Goal: Task Accomplishment & Management: Manage account settings

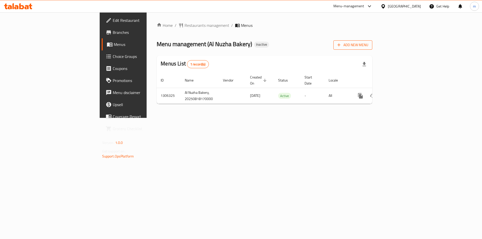
click at [368, 44] on span "Add New Menu" at bounding box center [352, 45] width 31 height 6
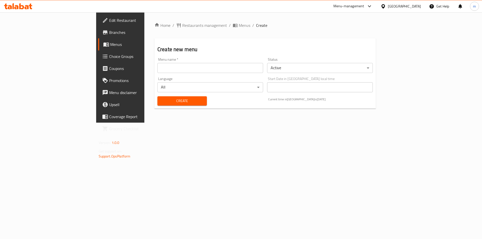
click at [172, 64] on input "text" at bounding box center [210, 68] width 106 height 10
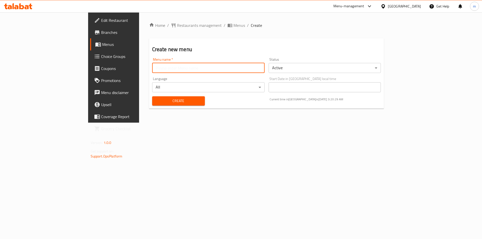
type input "Final Menu"
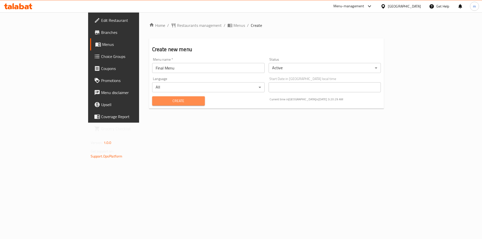
click at [156, 104] on span "Create" at bounding box center [178, 101] width 45 height 6
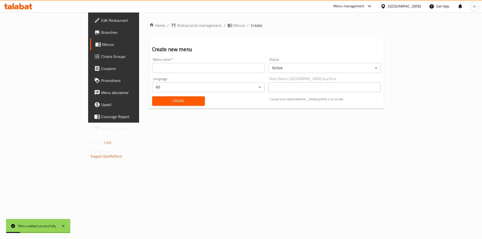
click at [102, 47] on span "Menus" at bounding box center [133, 44] width 62 height 6
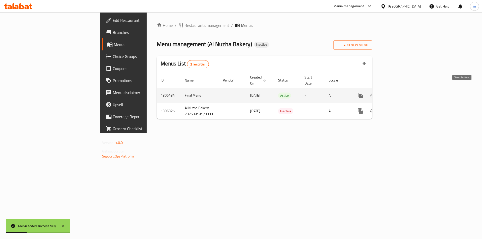
click at [400, 93] on icon "enhanced table" at bounding box center [397, 96] width 6 height 6
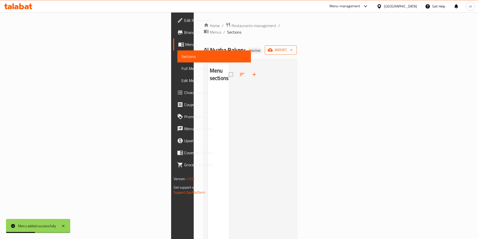
click at [273, 47] on icon "button" at bounding box center [270, 49] width 5 height 5
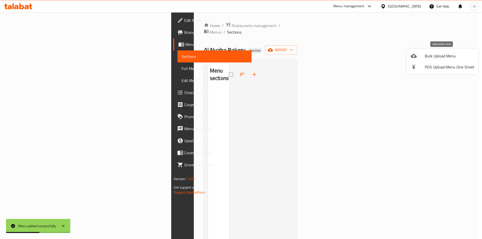
click at [411, 60] on li "Bulk Upload Menu" at bounding box center [443, 55] width 72 height 11
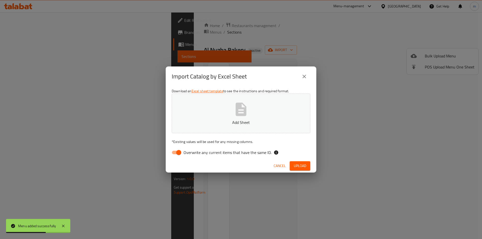
click at [180, 151] on input "Overwrite any current items that have the same ID." at bounding box center [178, 153] width 29 height 10
checkbox input "false"
click at [209, 121] on p "Add Sheet" at bounding box center [240, 122] width 123 height 6
click at [299, 162] on button "Upload" at bounding box center [300, 165] width 21 height 9
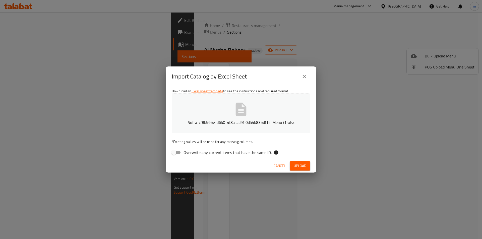
click at [242, 111] on icon "button" at bounding box center [241, 109] width 11 height 13
click at [300, 162] on button "Upload" at bounding box center [300, 165] width 21 height 9
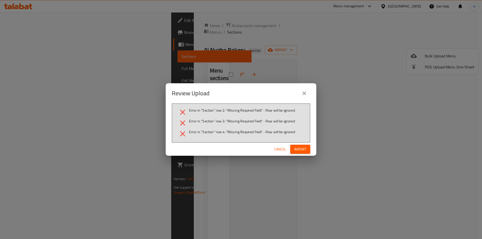
click at [306, 148] on button "Import" at bounding box center [300, 149] width 20 height 9
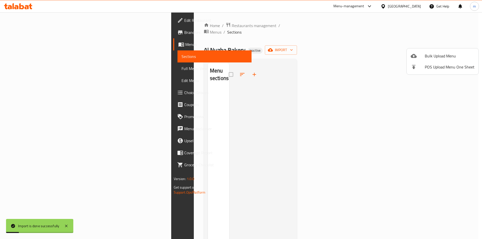
click at [58, 57] on div at bounding box center [241, 119] width 482 height 239
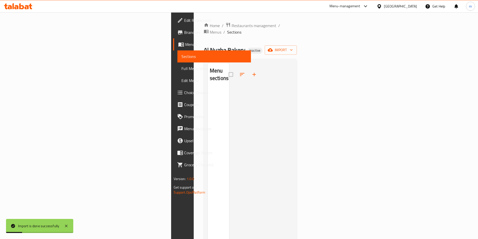
click at [181, 57] on span "Sections" at bounding box center [214, 56] width 66 height 6
click at [177, 51] on link "Sections" at bounding box center [214, 56] width 74 height 12
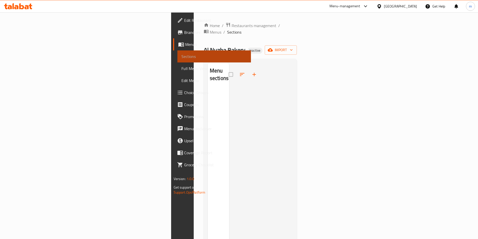
click at [177, 52] on link "Sections" at bounding box center [214, 56] width 74 height 12
click at [181, 55] on span "Sections" at bounding box center [214, 56] width 66 height 6
click at [185, 44] on span "Menus" at bounding box center [216, 44] width 62 height 6
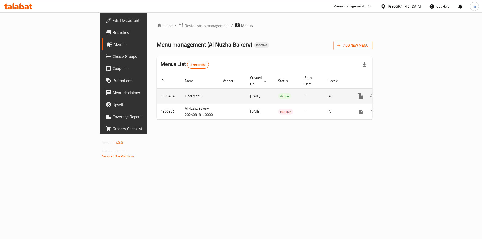
click at [403, 90] on link "enhanced table" at bounding box center [396, 96] width 12 height 12
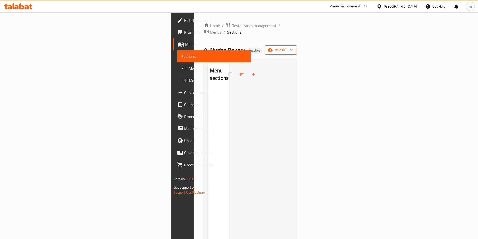
click at [273, 47] on icon "button" at bounding box center [270, 49] width 5 height 5
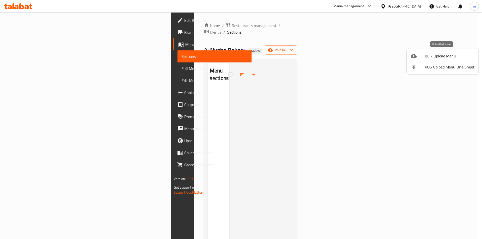
click at [420, 56] on div at bounding box center [418, 56] width 14 height 6
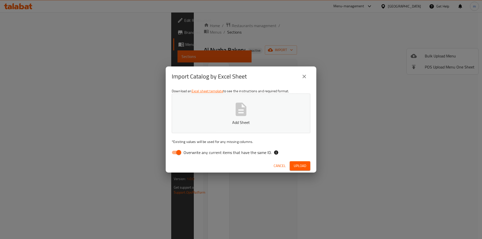
click at [177, 151] on input "Overwrite any current items that have the same ID." at bounding box center [178, 153] width 29 height 10
checkbox input "false"
click at [202, 129] on button "Add Sheet" at bounding box center [241, 114] width 139 height 40
click at [298, 157] on div "Overwrite any current items that have the same ID." at bounding box center [241, 153] width 139 height 10
click at [299, 160] on div "Cancel Upload" at bounding box center [241, 165] width 151 height 13
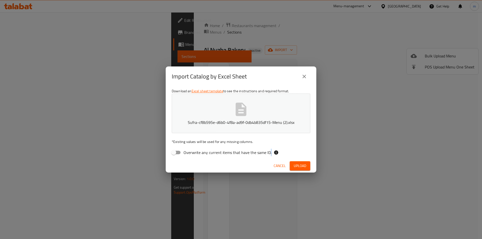
click at [299, 160] on div "Cancel Upload" at bounding box center [241, 165] width 151 height 13
click at [300, 164] on span "Upload" at bounding box center [300, 166] width 13 height 6
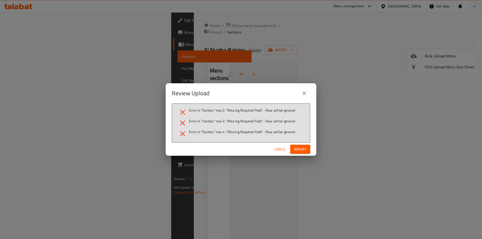
click at [301, 150] on span "Import" at bounding box center [300, 149] width 12 height 6
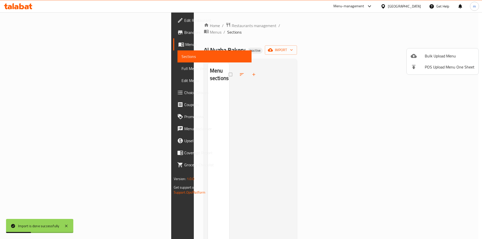
click at [56, 61] on div at bounding box center [241, 119] width 482 height 239
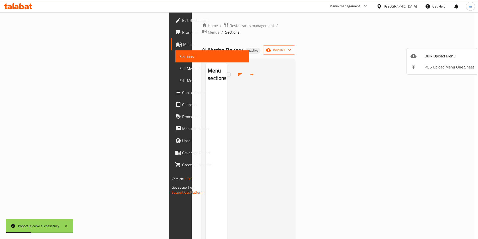
click at [175, 61] on link "Sections" at bounding box center [212, 56] width 74 height 12
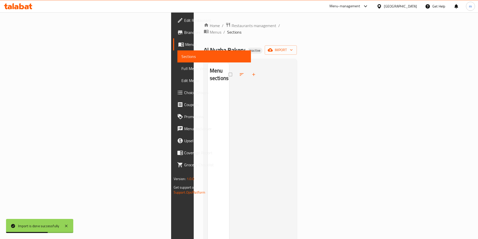
click at [208, 100] on div "Menu sections" at bounding box center [218, 182] width 21 height 239
click at [177, 53] on link "Sections" at bounding box center [214, 56] width 74 height 12
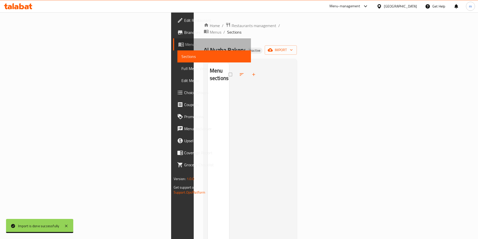
click at [185, 44] on span "Menus" at bounding box center [216, 44] width 62 height 6
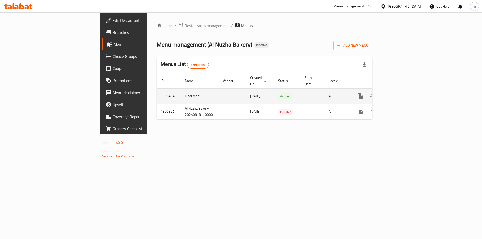
click at [400, 93] on icon "enhanced table" at bounding box center [397, 96] width 6 height 6
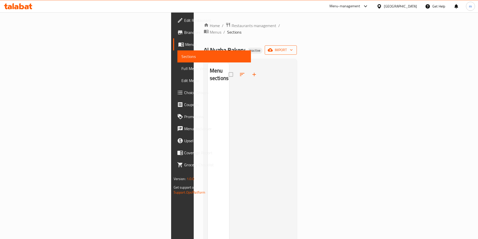
click at [273, 47] on icon "button" at bounding box center [270, 49] width 5 height 5
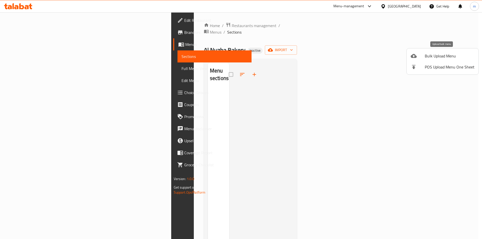
click at [417, 56] on div at bounding box center [418, 56] width 14 height 6
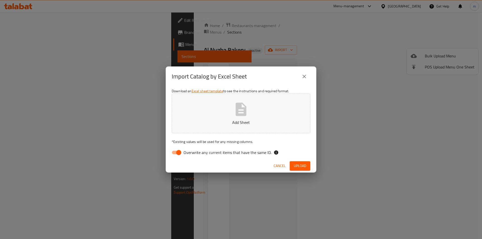
click at [183, 150] on span "Overwrite any current items that have the same ID." at bounding box center [227, 153] width 88 height 6
click at [183, 150] on input "Overwrite any current items that have the same ID." at bounding box center [178, 153] width 29 height 10
checkbox input "false"
click at [208, 114] on button "Add Sheet" at bounding box center [241, 114] width 139 height 40
click at [295, 164] on span "Upload" at bounding box center [300, 166] width 13 height 6
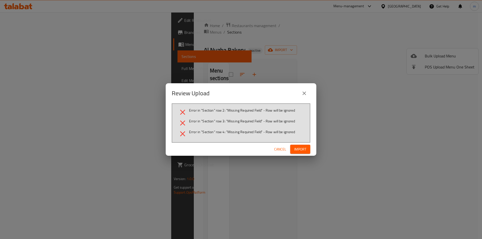
click at [303, 92] on icon "close" at bounding box center [304, 93] width 6 height 6
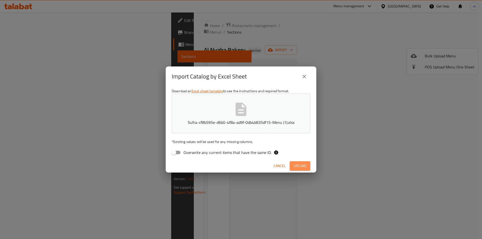
click at [292, 161] on button "Upload" at bounding box center [300, 165] width 21 height 9
click at [304, 164] on span "Upload" at bounding box center [300, 166] width 13 height 6
click at [229, 112] on button "Sufra-cf8b595e-d6b0-4f8a-ad9f-0db4b835df15-Menu (1).xlsx" at bounding box center [241, 114] width 139 height 40
click at [254, 127] on button "Sufra-cf8b595e-d6b0-4f8a-ad9f-0db4b835df15-Menu (1).xlsx" at bounding box center [241, 114] width 139 height 40
click at [278, 163] on span "Cancel" at bounding box center [280, 166] width 12 height 6
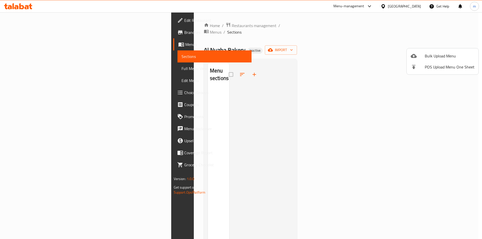
click at [451, 34] on div at bounding box center [241, 119] width 482 height 239
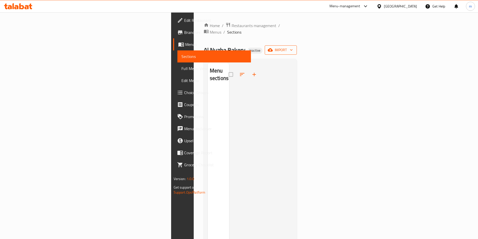
click at [293, 47] on span "import" at bounding box center [281, 50] width 24 height 6
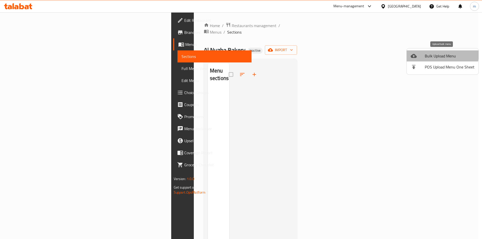
click at [434, 54] on span "Bulk Upload Menu" at bounding box center [450, 56] width 50 height 6
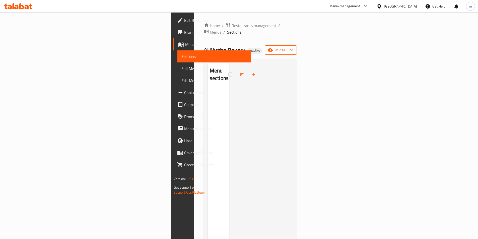
click at [297, 47] on button "import" at bounding box center [281, 49] width 32 height 9
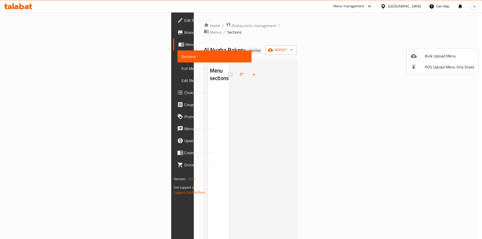
click at [415, 58] on icon at bounding box center [414, 56] width 6 height 4
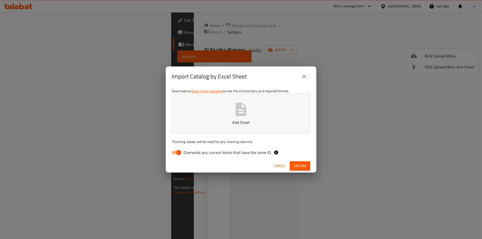
click at [177, 154] on input "Overwrite any current items that have the same ID." at bounding box center [178, 153] width 29 height 10
checkbox input "false"
click at [186, 131] on button "Add Sheet" at bounding box center [241, 114] width 139 height 40
click at [295, 164] on span "Upload" at bounding box center [300, 166] width 13 height 6
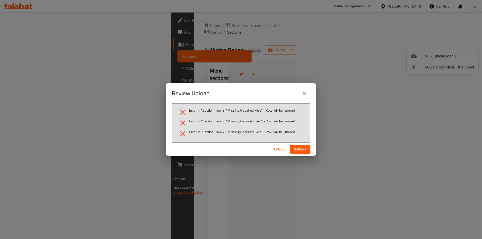
click at [298, 155] on div "Cancel Import" at bounding box center [241, 149] width 151 height 13
click at [298, 154] on div "Cancel Import" at bounding box center [241, 149] width 151 height 13
click at [298, 152] on span "Import" at bounding box center [300, 149] width 12 height 6
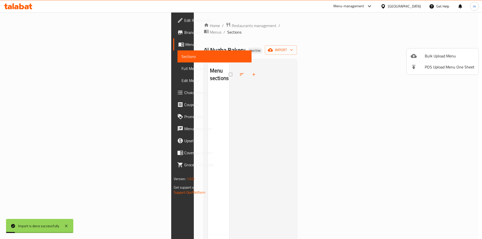
click at [36, 229] on div "Import is done successfully" at bounding box center [38, 226] width 41 height 6
click at [134, 156] on div at bounding box center [241, 119] width 482 height 239
click at [208, 156] on div "Menu sections" at bounding box center [218, 182] width 21 height 239
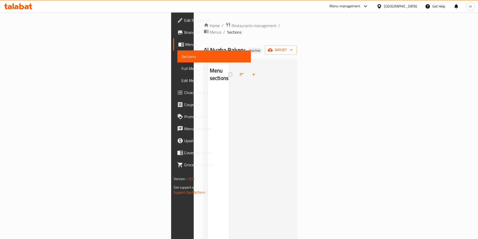
click at [185, 47] on span "Menus" at bounding box center [216, 44] width 62 height 6
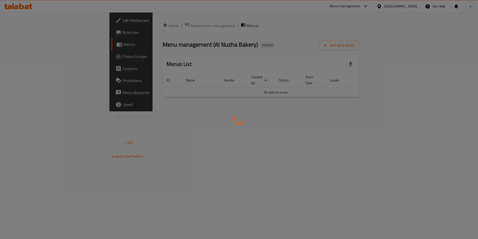
click at [16, 47] on div at bounding box center [239, 119] width 478 height 239
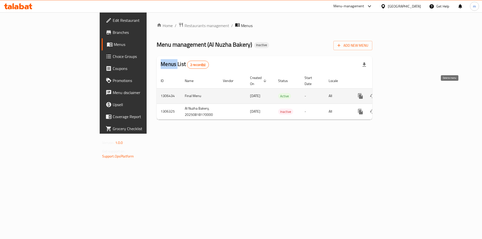
click at [386, 94] on icon "enhanced table" at bounding box center [385, 96] width 4 height 5
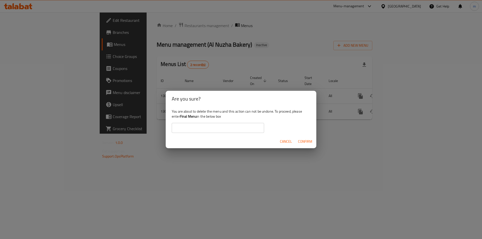
click at [230, 127] on input "text" at bounding box center [218, 128] width 92 height 10
click at [184, 115] on b "Final Menu" at bounding box center [188, 116] width 17 height 7
drag, startPoint x: 184, startPoint y: 115, endPoint x: 193, endPoint y: 119, distance: 9.7
click at [193, 119] on b "Final Menu" at bounding box center [188, 116] width 17 height 7
copy b "Final Menu"
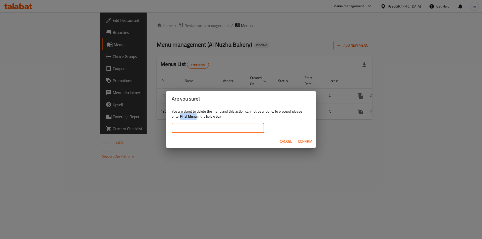
click at [184, 127] on input "text" at bounding box center [218, 128] width 92 height 10
paste input "Final Menu"
type input "Final Menu"
click at [305, 142] on span "Confirm" at bounding box center [305, 142] width 14 height 6
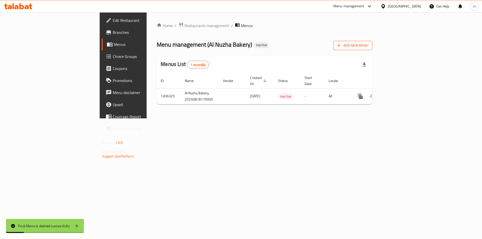
click at [368, 48] on span "Add New Menu" at bounding box center [352, 45] width 31 height 6
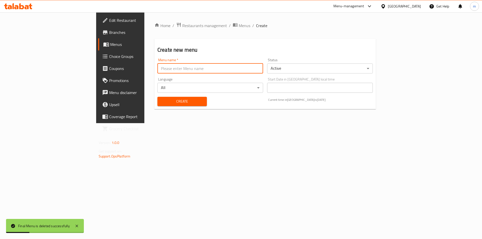
click at [157, 72] on input "text" at bounding box center [210, 68] width 106 height 10
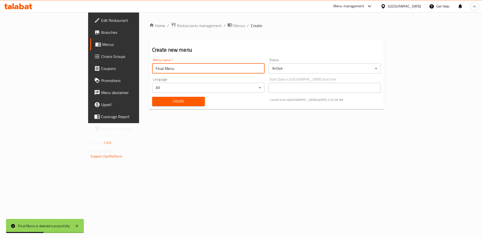
type input "Final Menu"
click at [152, 97] on button "Create" at bounding box center [178, 101] width 53 height 9
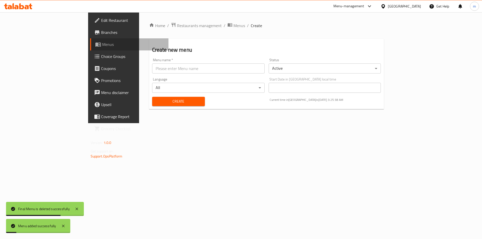
click at [102, 46] on span "Menus" at bounding box center [133, 44] width 62 height 6
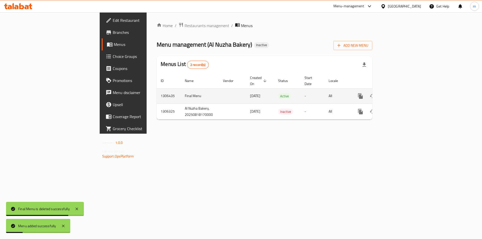
click at [399, 94] on icon "enhanced table" at bounding box center [396, 96] width 5 height 5
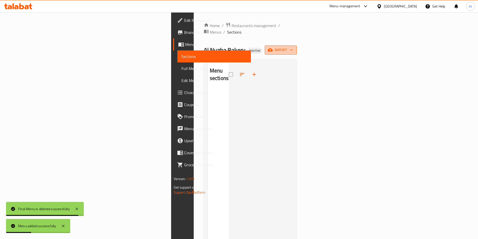
click at [293, 47] on span "import" at bounding box center [281, 50] width 24 height 6
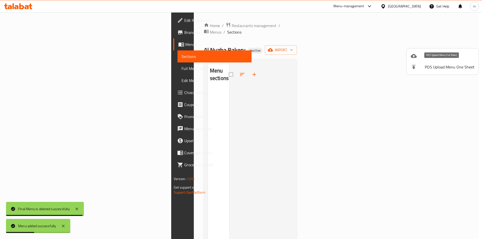
click at [416, 56] on icon at bounding box center [414, 56] width 6 height 4
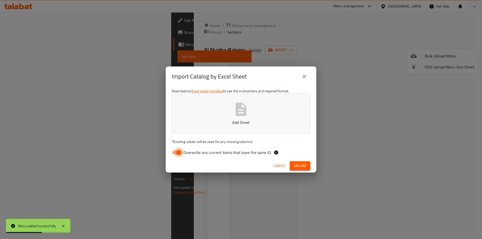
click at [179, 148] on input "Overwrite any current items that have the same ID." at bounding box center [178, 153] width 29 height 10
checkbox input "false"
click at [211, 127] on button "Add Sheet" at bounding box center [241, 114] width 139 height 40
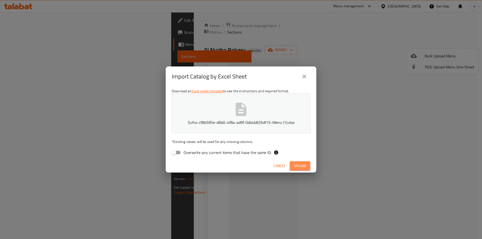
click at [305, 169] on span "Upload" at bounding box center [300, 166] width 13 height 6
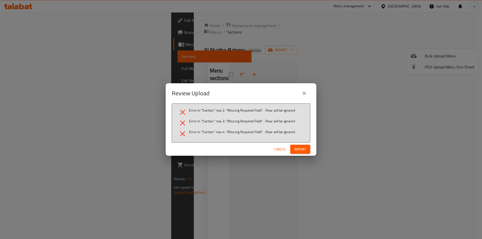
click at [304, 154] on button "Import" at bounding box center [300, 149] width 20 height 9
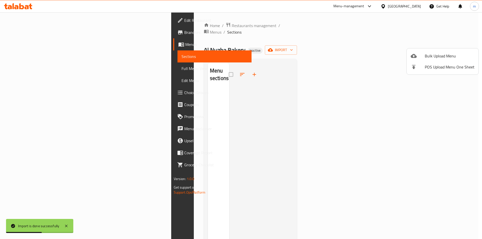
click at [32, 56] on div at bounding box center [241, 119] width 482 height 239
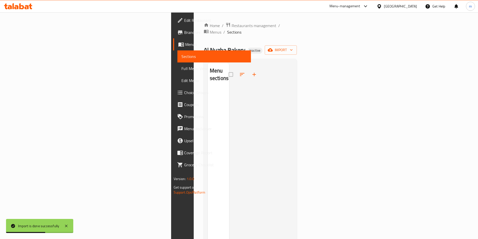
click at [181, 56] on span "Sections" at bounding box center [214, 56] width 66 height 6
click at [229, 73] on div at bounding box center [261, 182] width 64 height 239
click at [297, 45] on div "Al Nuzha Bakery Inactive import" at bounding box center [250, 49] width 93 height 9
click at [293, 47] on span "import" at bounding box center [281, 50] width 24 height 6
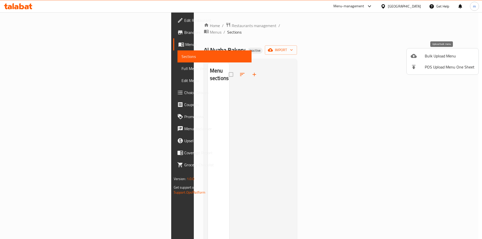
click at [411, 58] on icon at bounding box center [414, 56] width 6 height 6
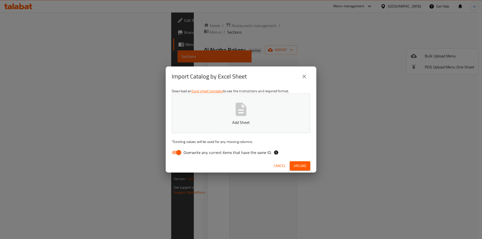
click at [185, 150] on span "Overwrite any current items that have the same ID." at bounding box center [227, 153] width 88 height 6
click at [185, 150] on input "Overwrite any current items that have the same ID." at bounding box center [178, 153] width 29 height 10
checkbox input "false"
click at [203, 125] on p "Add Sheet" at bounding box center [240, 122] width 123 height 6
click at [298, 164] on span "Upload" at bounding box center [300, 166] width 13 height 6
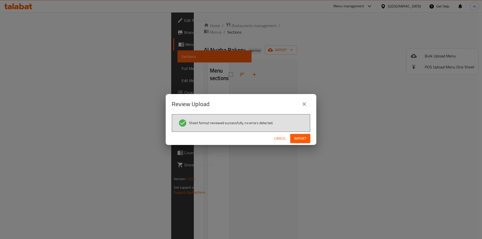
click at [305, 142] on button "Import" at bounding box center [300, 138] width 20 height 9
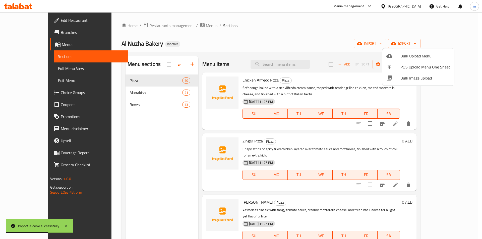
click at [439, 101] on div at bounding box center [241, 119] width 482 height 239
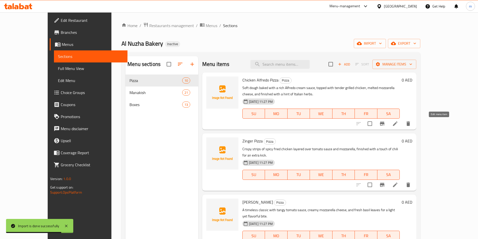
click at [398, 126] on icon at bounding box center [395, 124] width 6 height 6
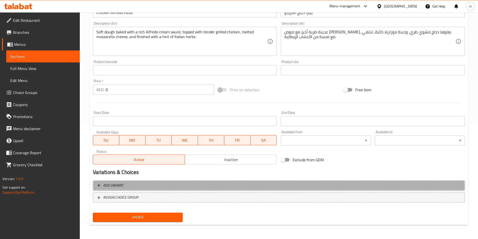
click at [137, 184] on span "Add variant" at bounding box center [278, 185] width 363 height 6
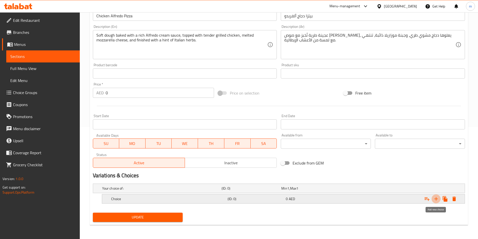
click at [437, 200] on icon "Expand" at bounding box center [436, 199] width 6 height 6
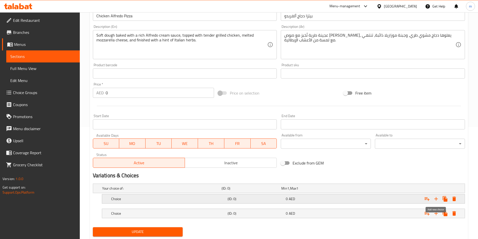
click at [437, 200] on icon "Expand" at bounding box center [436, 199] width 6 height 6
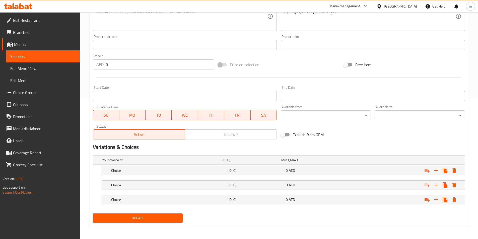
scroll to position [141, 0]
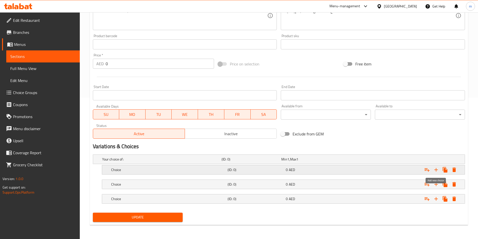
click at [438, 169] on icon "Expand" at bounding box center [436, 170] width 6 height 6
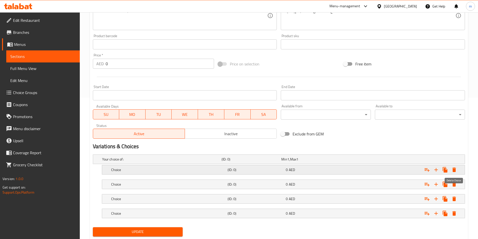
click at [455, 172] on icon "Expand" at bounding box center [454, 170] width 6 height 6
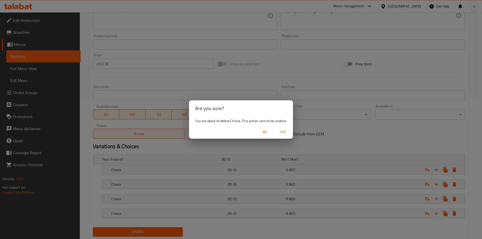
click at [287, 132] on span "Yes" at bounding box center [283, 132] width 12 height 6
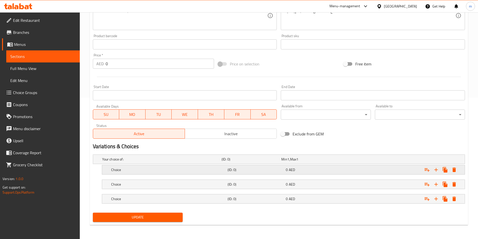
click at [332, 162] on div "0 AED" at bounding box center [310, 159] width 58 height 5
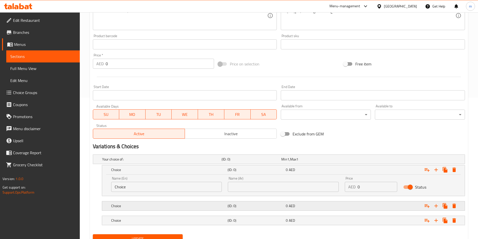
click at [313, 162] on div "0 AED" at bounding box center [310, 159] width 58 height 5
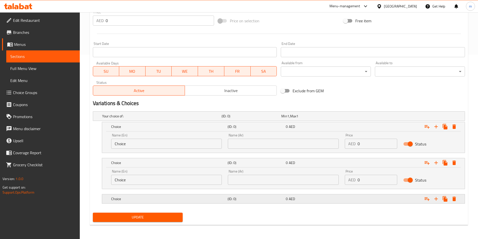
click at [276, 119] on h5 "(ID: 0)" at bounding box center [251, 116] width 58 height 5
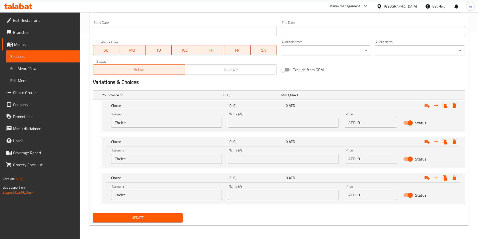
scroll to position [206, 0]
click at [159, 123] on input "Choice" at bounding box center [166, 122] width 111 height 10
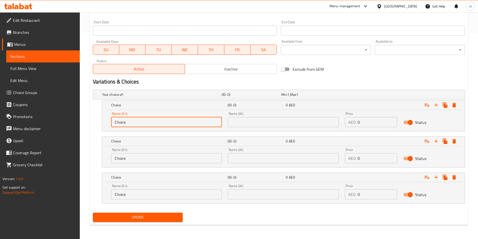
click at [159, 123] on input "Choice" at bounding box center [166, 122] width 111 height 10
click at [161, 118] on input "Choice" at bounding box center [166, 122] width 111 height 10
paste input "Small"
type input "Small"
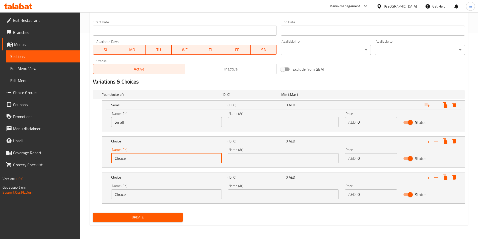
click at [152, 156] on input "Choice" at bounding box center [166, 158] width 111 height 10
paste input "Medium"
type input "Medium"
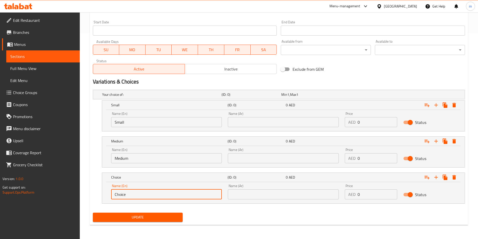
click at [146, 195] on input "Choice" at bounding box center [166, 194] width 111 height 10
paste input "Larg"
type input "Large"
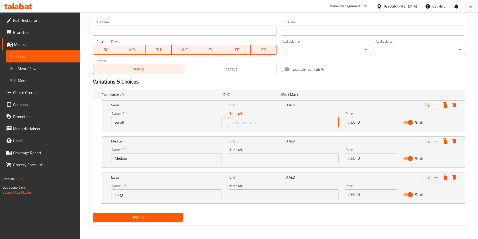
click at [241, 121] on input "text" at bounding box center [283, 122] width 111 height 10
paste input "صغير"
type input "صغير"
click at [257, 157] on input "text" at bounding box center [283, 158] width 111 height 10
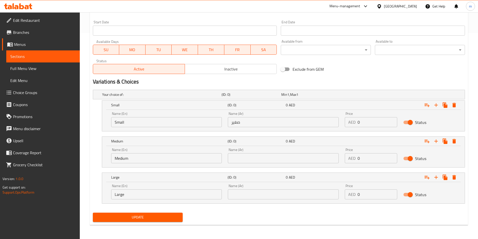
paste input "وسط"
type input "وسط"
click at [252, 193] on input "text" at bounding box center [283, 194] width 111 height 10
paste input "كبير"
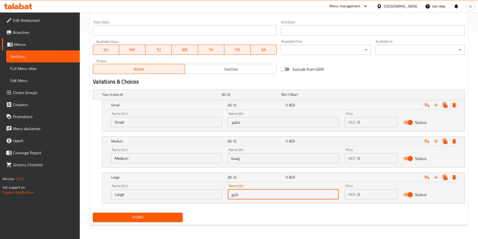
type input "كبير"
click at [358, 121] on input "0" at bounding box center [378, 122] width 40 height 10
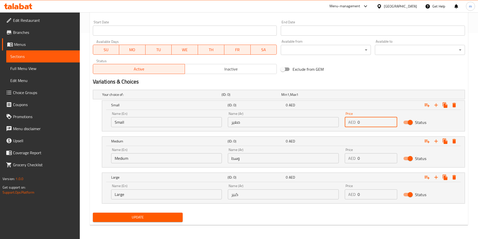
click at [358, 121] on input "0" at bounding box center [378, 122] width 40 height 10
type input "25"
click at [366, 151] on div "Price AED 0 Price" at bounding box center [371, 155] width 52 height 15
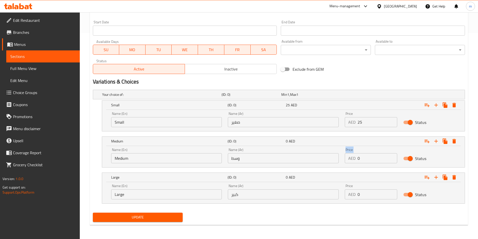
click at [366, 150] on div "Price AED 0 Price" at bounding box center [371, 155] width 52 height 15
click at [367, 156] on input "0" at bounding box center [378, 158] width 40 height 10
type input "33"
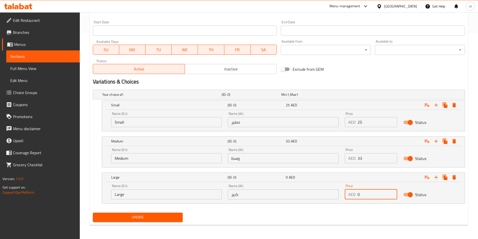
click at [365, 194] on input "0" at bounding box center [378, 194] width 40 height 10
type input "43"
click at [123, 220] on span "Update" at bounding box center [138, 217] width 82 height 6
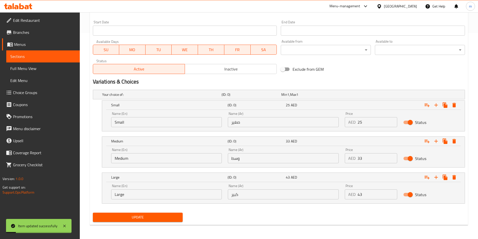
click at [40, 60] on link "Sections" at bounding box center [43, 56] width 74 height 12
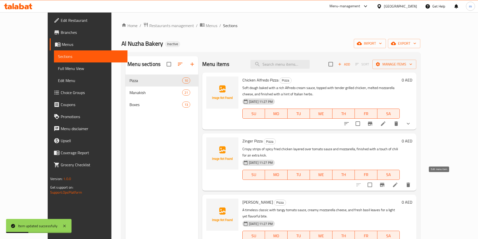
click at [398, 182] on icon at bounding box center [395, 185] width 6 height 6
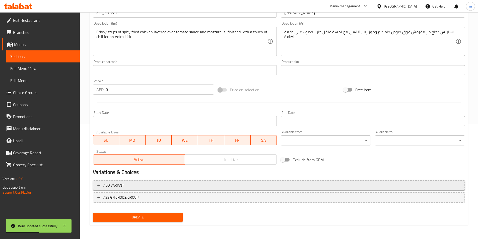
click at [138, 184] on span "Add variant" at bounding box center [278, 185] width 363 height 6
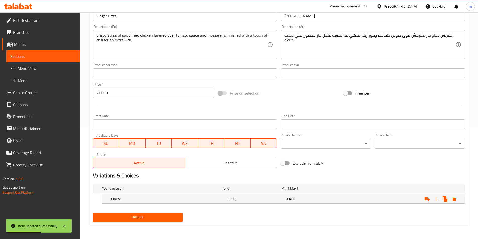
scroll to position [112, 0]
click at [389, 189] on div "Expand" at bounding box center [399, 188] width 119 height 2
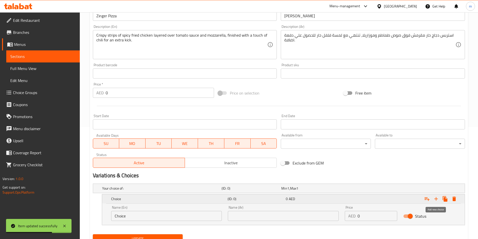
click at [433, 201] on button "Expand" at bounding box center [436, 198] width 9 height 9
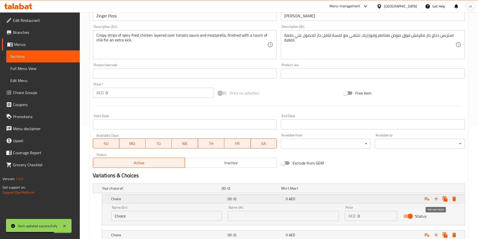
click at [433, 201] on button "Expand" at bounding box center [436, 198] width 9 height 9
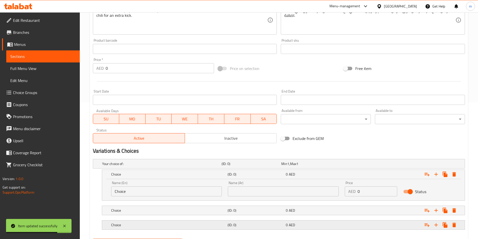
scroll to position [163, 0]
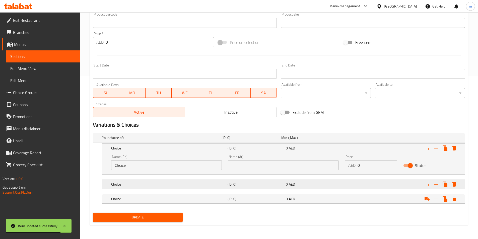
click at [273, 143] on div "Choice (ID: 0) 0 AED" at bounding box center [280, 137] width 359 height 11
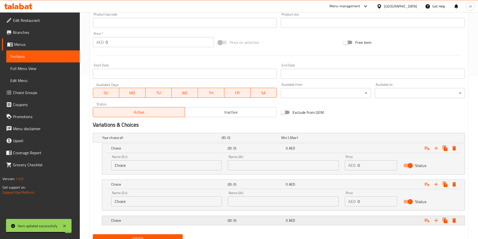
click at [279, 140] on h5 "(ID: 0)" at bounding box center [251, 137] width 58 height 5
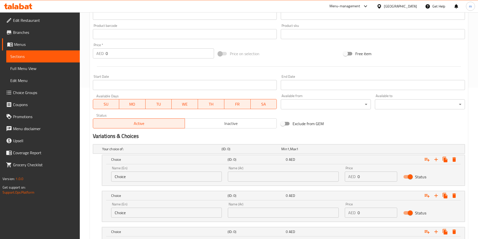
scroll to position [206, 0]
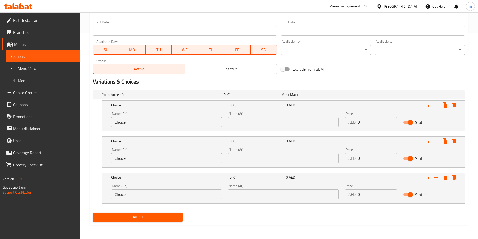
click at [123, 126] on input "Choice" at bounding box center [166, 122] width 111 height 10
paste input "Small"
type input "Small"
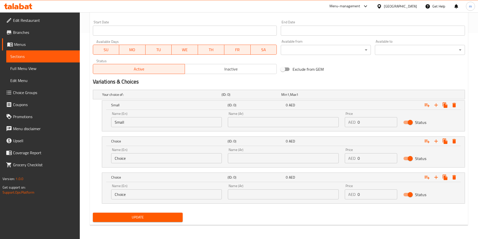
click at [161, 160] on input "Choice" at bounding box center [166, 158] width 111 height 10
paste input "Medium"
click at [161, 160] on input "Choice" at bounding box center [166, 158] width 111 height 10
type input "Medium"
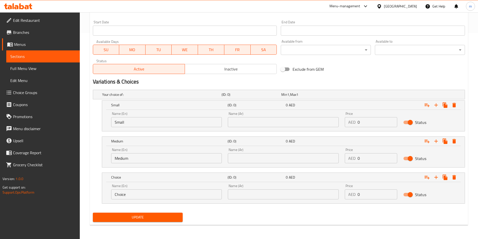
click at [146, 190] on input "Choice" at bounding box center [166, 194] width 111 height 10
paste input "Larg"
type input "Large"
click at [240, 128] on div "Name (Ar) Name (Ar)" at bounding box center [283, 119] width 117 height 21
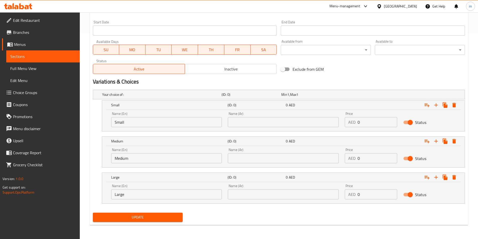
click at [237, 126] on input "text" at bounding box center [283, 122] width 111 height 10
paste input "صغير"
type input "صغير"
click at [248, 165] on div "Name (Ar) Name (Ar)" at bounding box center [283, 155] width 117 height 21
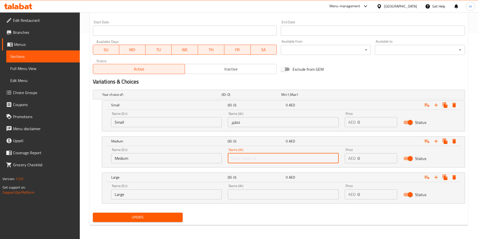
click at [236, 159] on input "text" at bounding box center [283, 158] width 111 height 10
paste input "وسط"
type input "وسط"
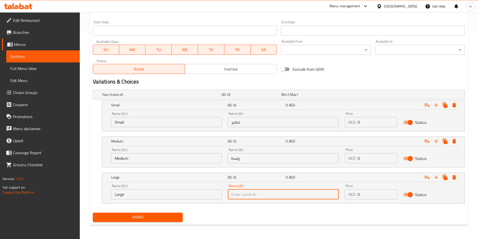
click at [276, 190] on input "text" at bounding box center [283, 194] width 111 height 10
paste input "كبير"
type input "كبير"
click at [367, 124] on input "0" at bounding box center [378, 122] width 40 height 10
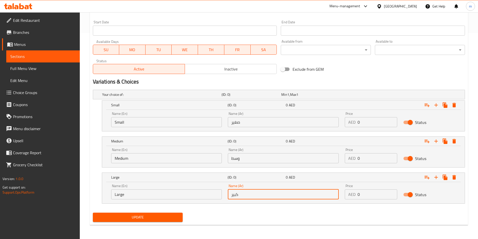
click at [367, 124] on input "0" at bounding box center [378, 122] width 40 height 10
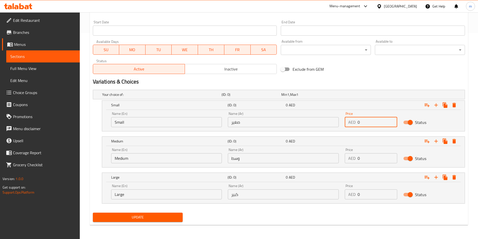
click at [367, 124] on input "0" at bounding box center [378, 122] width 40 height 10
type input "25"
click at [359, 155] on input "0" at bounding box center [378, 158] width 40 height 10
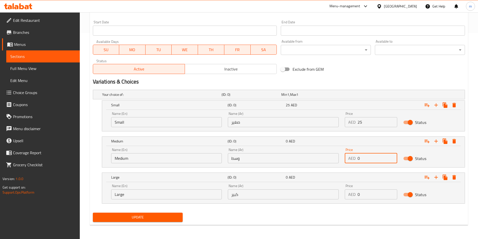
type input "2"
type input "33"
click at [365, 194] on input "0" at bounding box center [378, 194] width 40 height 10
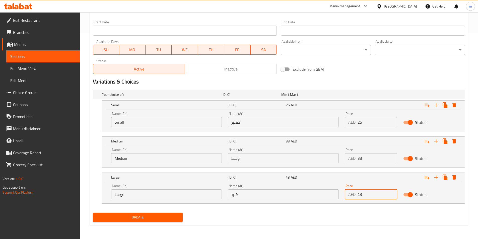
type input "43"
click at [150, 217] on span "Update" at bounding box center [138, 217] width 82 height 6
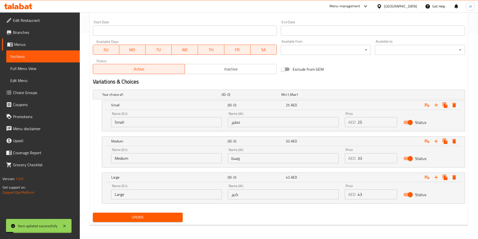
click at [38, 60] on link "Sections" at bounding box center [43, 56] width 74 height 12
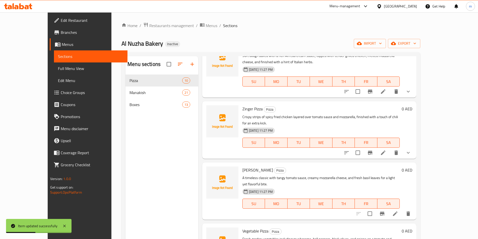
scroll to position [75, 0]
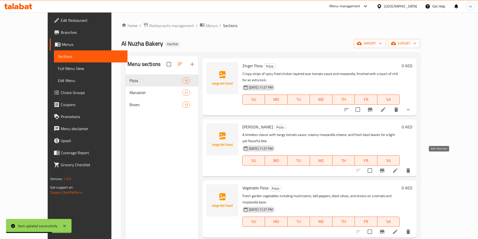
click at [398, 168] on icon at bounding box center [395, 171] width 6 height 6
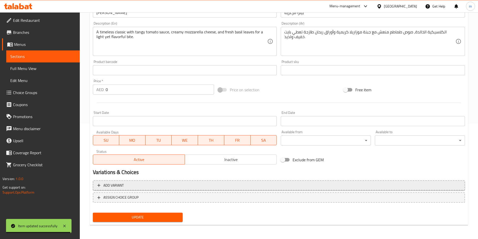
click at [130, 185] on span "Add variant" at bounding box center [278, 185] width 363 height 6
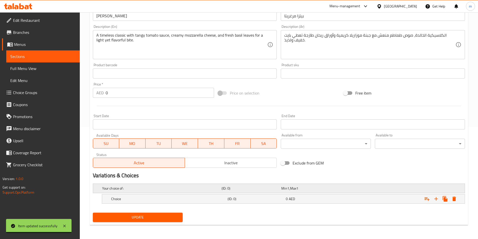
scroll to position [112, 0]
click at [435, 199] on icon "Expand" at bounding box center [436, 199] width 6 height 6
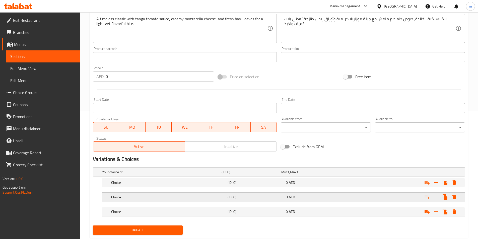
scroll to position [141, 0]
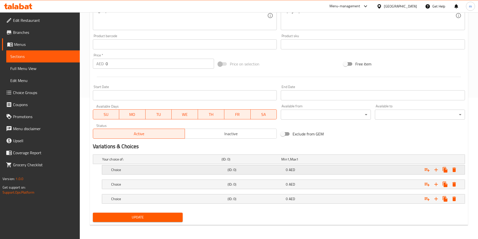
click at [244, 165] on div "Choice (ID: 0) 0 AED" at bounding box center [280, 159] width 359 height 11
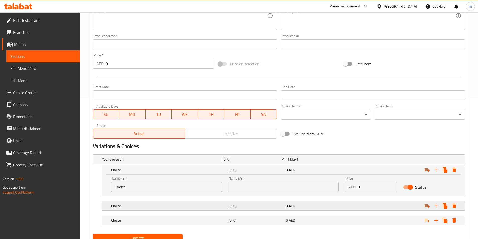
click at [227, 163] on div "(ID: 0)" at bounding box center [251, 159] width 60 height 7
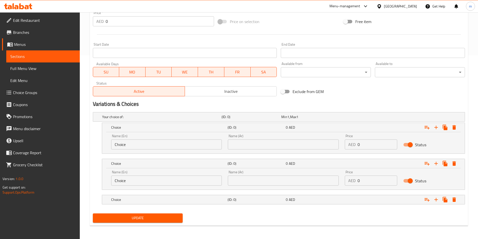
scroll to position [184, 0]
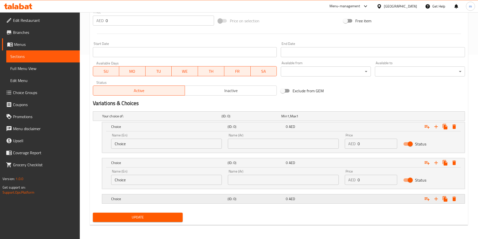
click at [194, 120] on div "Choice" at bounding box center [160, 116] width 119 height 7
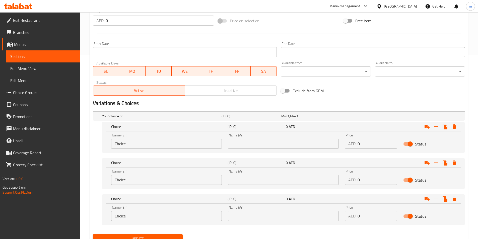
click at [127, 144] on input "Choice" at bounding box center [166, 144] width 111 height 10
paste input "Small"
type input "Small"
click at [130, 178] on input "Choice" at bounding box center [166, 180] width 111 height 10
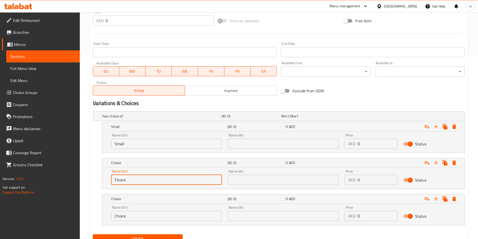
paste input "Medium"
click at [130, 178] on input "Choice" at bounding box center [166, 180] width 111 height 10
type input "Medium"
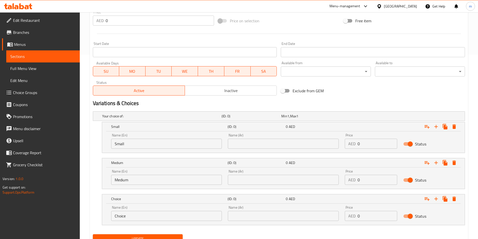
click at [128, 212] on input "Choice" at bounding box center [166, 216] width 111 height 10
paste input "Larg"
type input "Large"
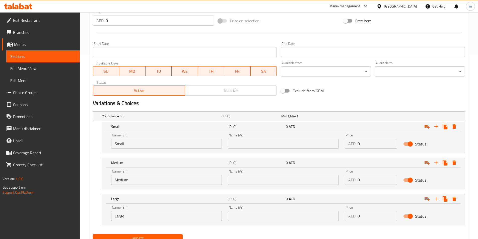
click at [256, 143] on input "text" at bounding box center [283, 144] width 111 height 10
paste input "صغير"
type input "صغير"
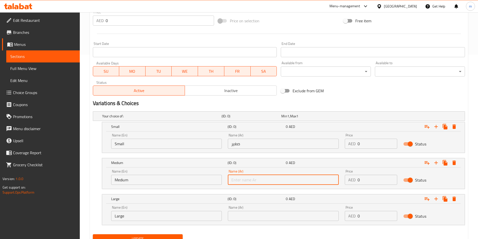
click at [254, 178] on input "text" at bounding box center [283, 180] width 111 height 10
paste input "وسط"
type input "وسط"
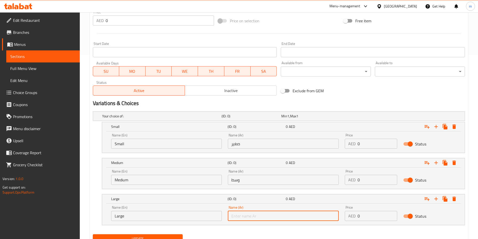
click at [249, 218] on input "text" at bounding box center [283, 216] width 111 height 10
paste input "كبير"
type input "كبير"
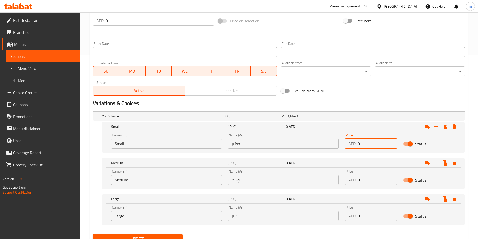
click at [374, 145] on input "0" at bounding box center [378, 144] width 40 height 10
type input "21"
click at [368, 182] on input "0" at bounding box center [378, 180] width 40 height 10
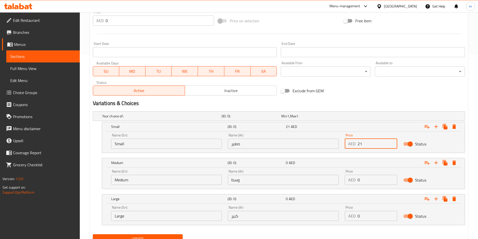
click at [368, 182] on input "0" at bounding box center [378, 180] width 40 height 10
type input "25"
click at [365, 220] on input "0" at bounding box center [378, 216] width 40 height 10
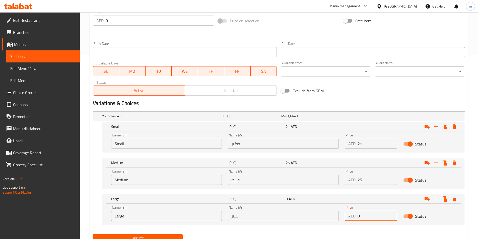
click at [365, 220] on input "0" at bounding box center [378, 216] width 40 height 10
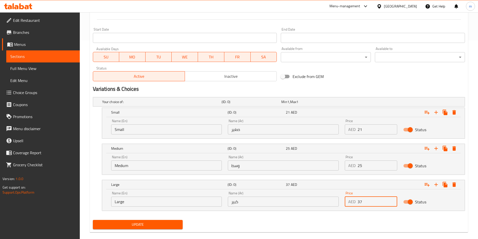
scroll to position [206, 0]
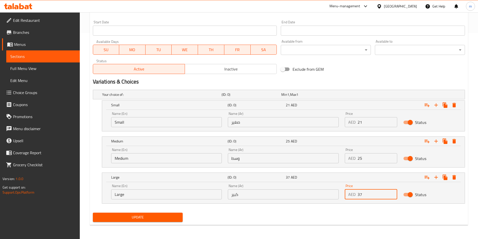
type input "37"
click at [156, 212] on div "Update" at bounding box center [138, 217] width 94 height 13
click at [150, 216] on span "Update" at bounding box center [138, 217] width 82 height 6
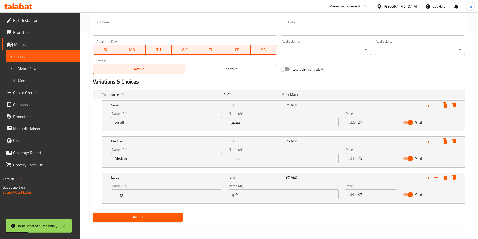
click at [32, 60] on link "Sections" at bounding box center [43, 56] width 74 height 12
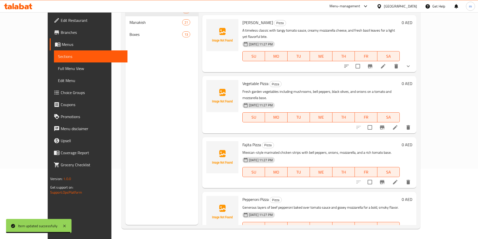
scroll to position [100, 0]
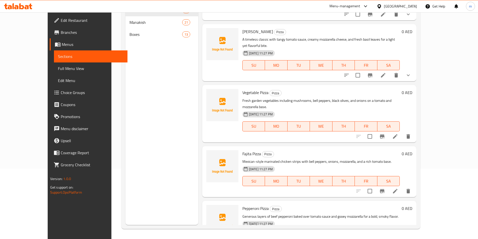
click at [402, 132] on li at bounding box center [395, 136] width 14 height 9
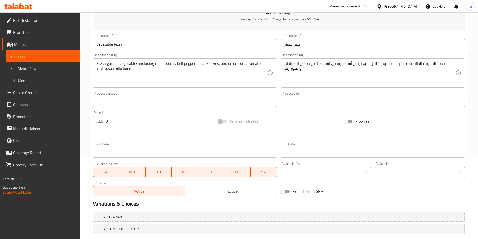
scroll to position [115, 0]
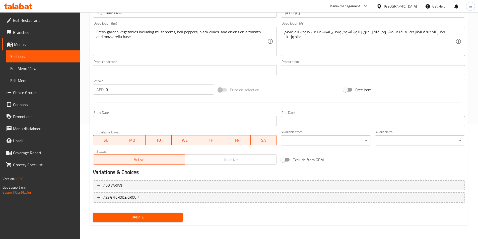
click at [117, 192] on div "Add variant ASSIGN CHOICE GROUP" at bounding box center [279, 194] width 376 height 33
click at [114, 187] on span "Add variant" at bounding box center [113, 185] width 20 height 6
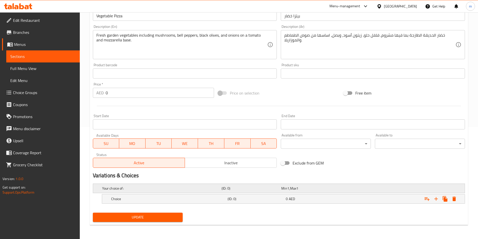
click at [136, 193] on div "Your choice of: (ID: 0) Min 1 , Max 1" at bounding box center [280, 188] width 359 height 11
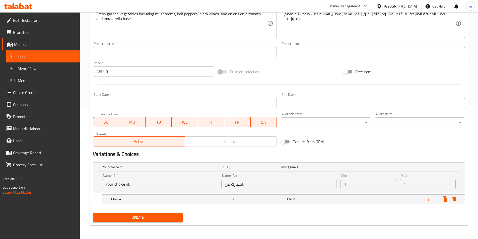
scroll to position [134, 0]
click at [321, 168] on div "Min 1 , Max 1" at bounding box center [310, 166] width 58 height 5
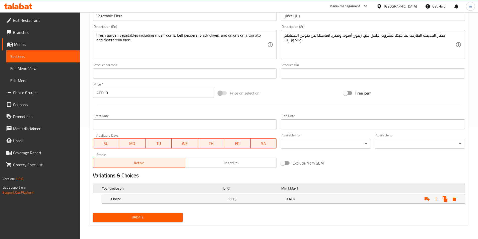
scroll to position [112, 0]
click at [435, 201] on icon "Expand" at bounding box center [436, 199] width 6 height 6
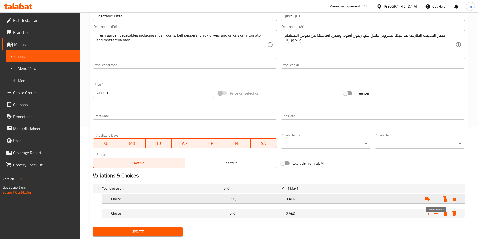
click at [435, 201] on icon "Expand" at bounding box center [436, 199] width 6 height 6
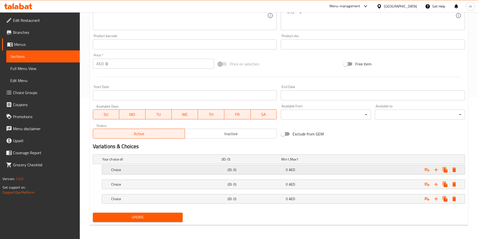
click at [275, 162] on h5 "(ID: 0)" at bounding box center [251, 159] width 58 height 5
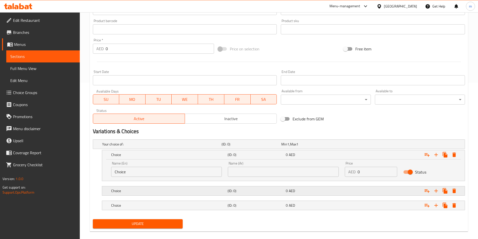
scroll to position [163, 0]
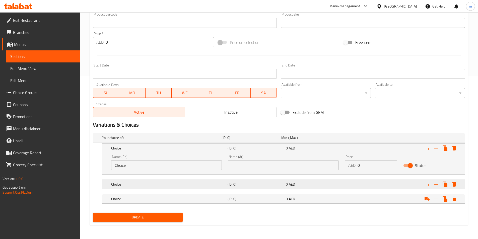
click at [231, 140] on h5 "(ID: 0)" at bounding box center [251, 137] width 58 height 5
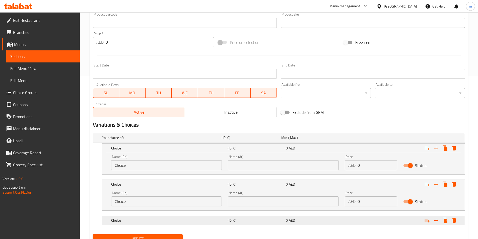
click at [228, 141] on div "(ID: 0)" at bounding box center [251, 137] width 60 height 7
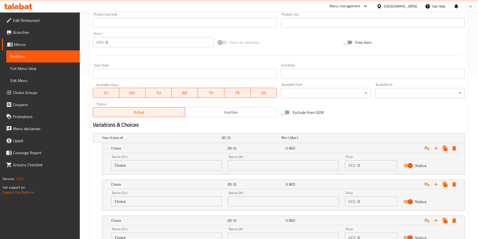
click at [140, 165] on input "Choice" at bounding box center [166, 165] width 111 height 10
paste input "Small"
type input "Small"
click at [119, 204] on input "Choice" at bounding box center [166, 202] width 111 height 10
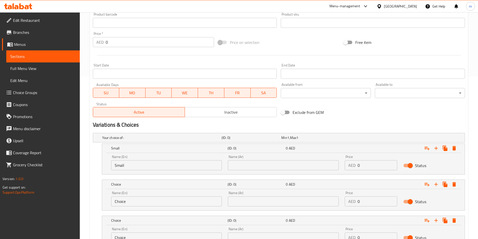
click at [119, 204] on input "Choice" at bounding box center [166, 202] width 111 height 10
paste input "Medium"
type input "Medium"
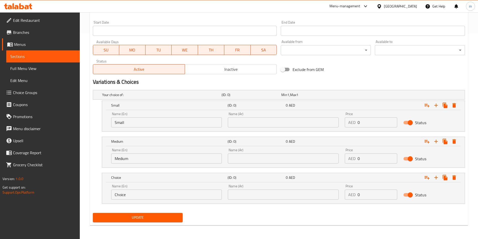
scroll to position [206, 0]
click at [124, 191] on input "Choice" at bounding box center [166, 194] width 111 height 10
paste input "Larg"
type input "Large"
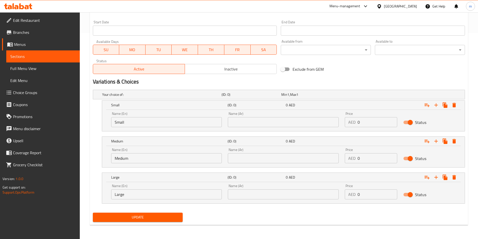
click at [245, 121] on input "text" at bounding box center [283, 122] width 111 height 10
paste input "صغير"
type input "صغير"
click at [242, 157] on input "text" at bounding box center [283, 158] width 111 height 10
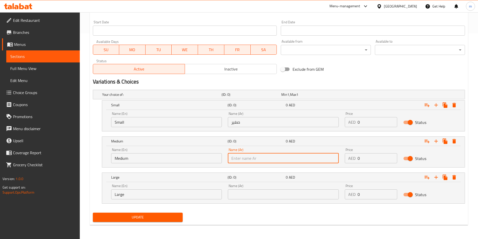
paste input "وسط"
type input "وسط"
click at [251, 191] on input "text" at bounding box center [283, 194] width 111 height 10
paste input "كبير"
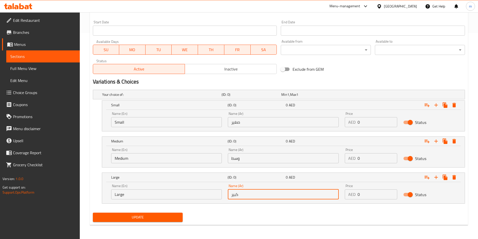
type input "كبير"
click at [362, 124] on input "0" at bounding box center [378, 122] width 40 height 10
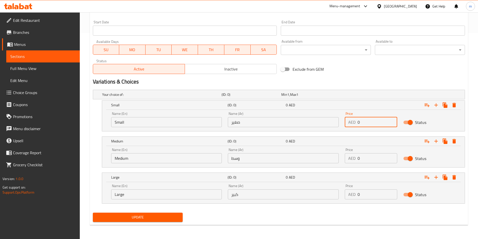
click at [362, 124] on input "0" at bounding box center [378, 122] width 40 height 10
type input "23"
click at [370, 159] on input "0" at bounding box center [378, 158] width 40 height 10
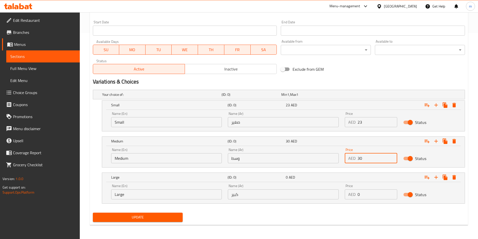
type input "30"
click at [363, 196] on input "0" at bounding box center [378, 194] width 40 height 10
type input "42"
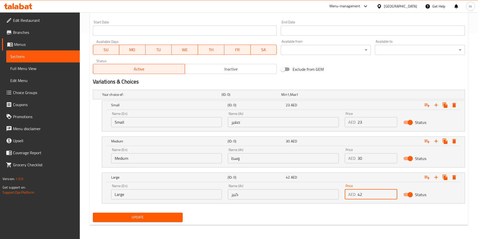
click at [123, 217] on span "Update" at bounding box center [138, 217] width 82 height 6
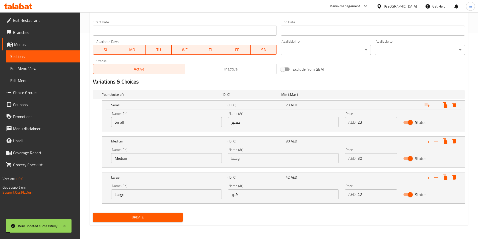
click at [67, 55] on span "Sections" at bounding box center [43, 56] width 66 height 6
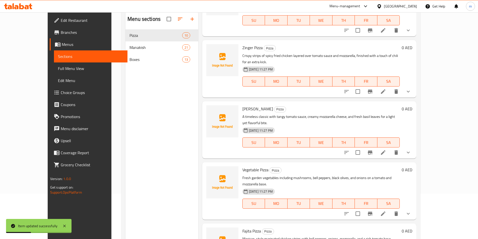
scroll to position [75, 0]
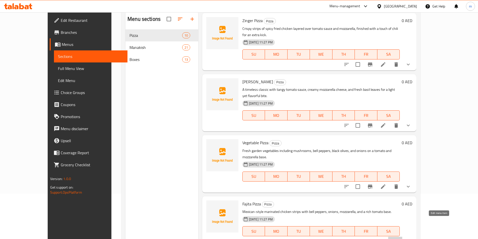
click at [398, 238] on icon at bounding box center [395, 241] width 6 height 6
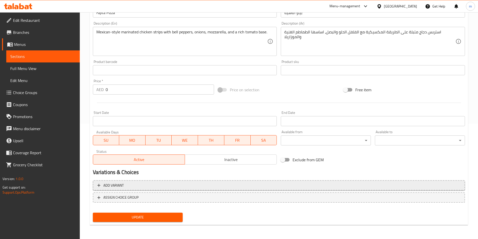
click at [108, 188] on span "Add variant" at bounding box center [113, 185] width 20 height 6
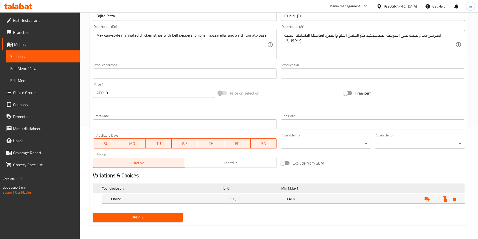
scroll to position [112, 0]
click at [434, 198] on icon "Expand" at bounding box center [436, 199] width 6 height 6
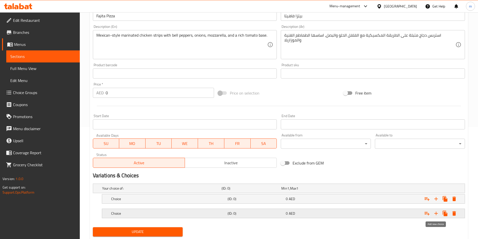
click at [437, 212] on icon "Expand" at bounding box center [436, 214] width 6 height 6
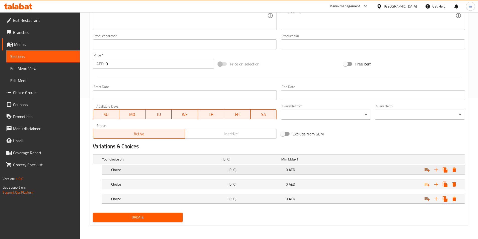
click at [108, 164] on div "Choice (ID: 0) 0 AED" at bounding box center [279, 159] width 372 height 9
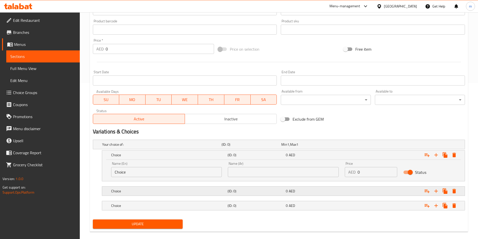
scroll to position [163, 0]
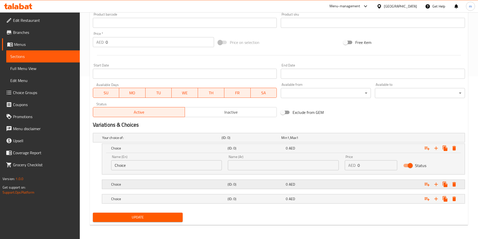
drag, startPoint x: 117, startPoint y: 182, endPoint x: 123, endPoint y: 186, distance: 7.2
click at [117, 140] on h5 "Choice" at bounding box center [160, 137] width 117 height 5
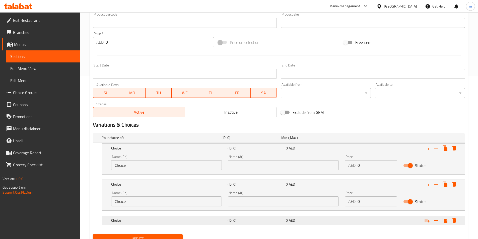
click at [129, 141] on div "Choice" at bounding box center [160, 137] width 119 height 7
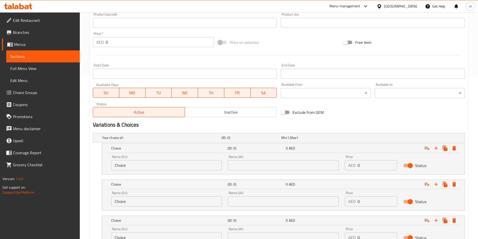
click at [126, 164] on input "Choice" at bounding box center [166, 165] width 111 height 10
paste input "Small"
type input "Small"
click at [125, 205] on input "Choice" at bounding box center [166, 202] width 111 height 10
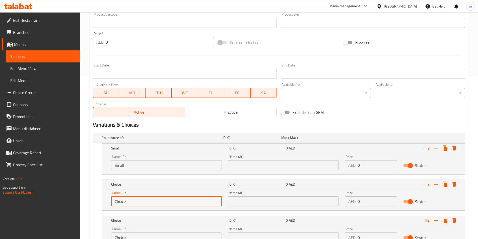
click at [125, 205] on input "Choice" at bounding box center [166, 202] width 111 height 10
paste input "Medium"
type input "Medium"
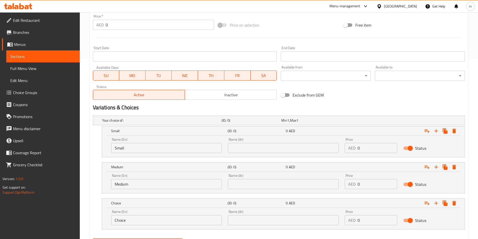
scroll to position [188, 0]
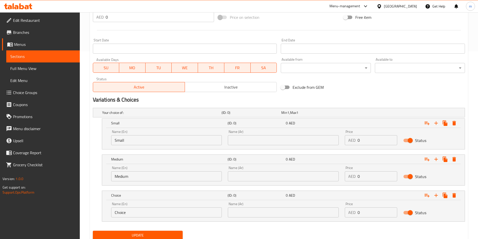
click at [126, 213] on input "Choice" at bounding box center [166, 213] width 111 height 10
paste input "Larg"
type input "Large"
click at [250, 144] on input "text" at bounding box center [283, 140] width 111 height 10
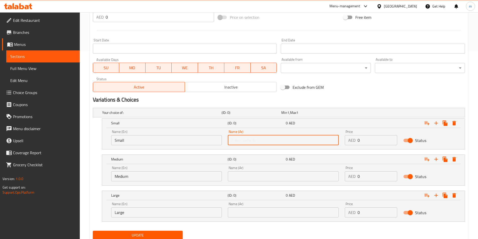
paste input "صغير"
type input "صغير"
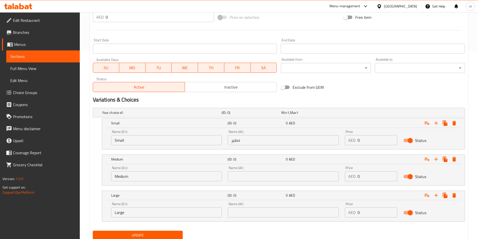
click at [243, 179] on input "text" at bounding box center [283, 176] width 111 height 10
paste input "وسط"
type input "وسط"
click at [241, 216] on input "text" at bounding box center [283, 213] width 111 height 10
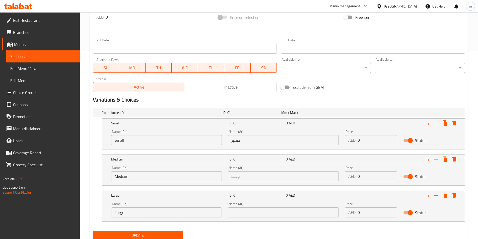
paste input "كبير"
click at [241, 216] on input "text" at bounding box center [283, 213] width 111 height 10
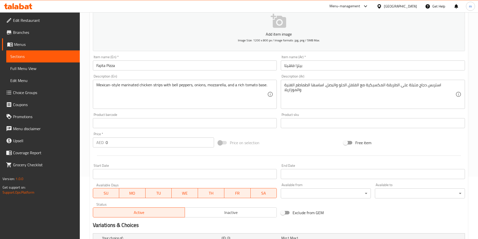
scroll to position [206, 0]
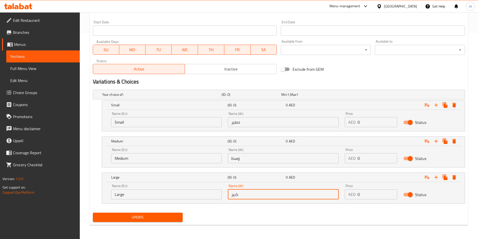
type input "كبير"
click at [375, 124] on input "0" at bounding box center [378, 122] width 40 height 10
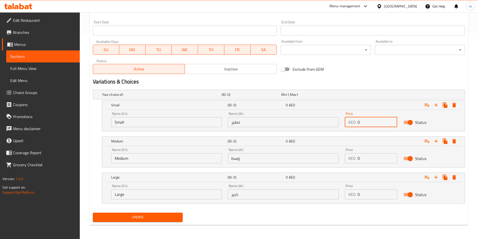
click at [375, 124] on input "0" at bounding box center [378, 122] width 40 height 10
type input "25"
click at [371, 156] on input "0" at bounding box center [378, 158] width 40 height 10
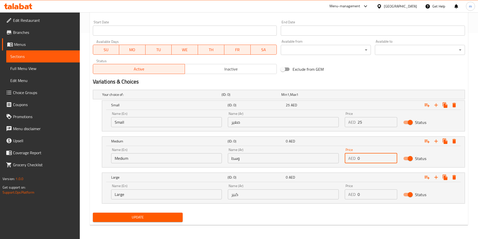
click at [371, 156] on input "0" at bounding box center [378, 158] width 40 height 10
type input "33"
click at [361, 195] on input "0" at bounding box center [378, 194] width 40 height 10
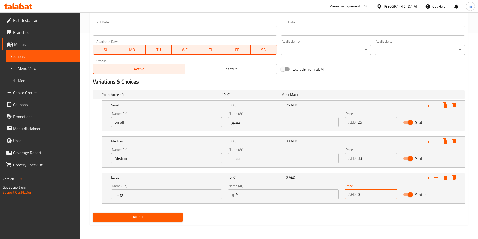
click at [361, 195] on input "0" at bounding box center [378, 194] width 40 height 10
type input "45"
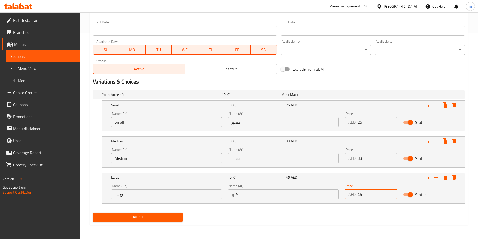
click at [164, 218] on span "Update" at bounding box center [138, 217] width 82 height 6
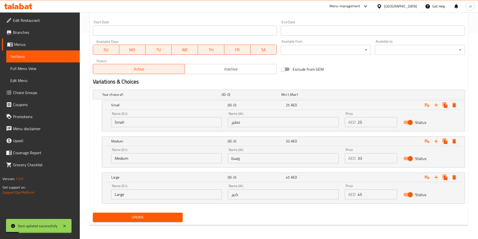
click at [35, 59] on span "Sections" at bounding box center [43, 56] width 66 height 6
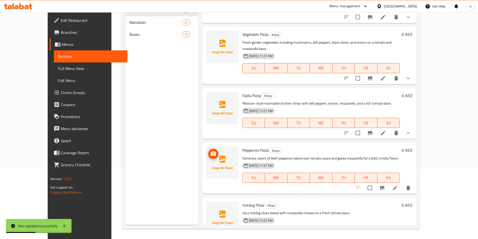
scroll to position [176, 0]
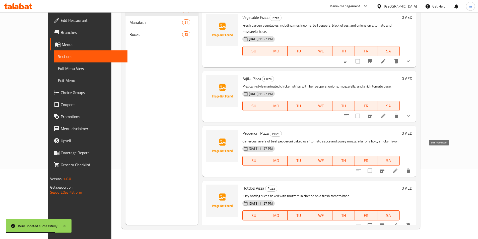
click at [398, 168] on icon at bounding box center [395, 171] width 6 height 6
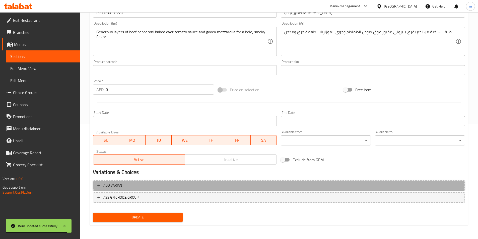
click at [128, 184] on span "Add variant" at bounding box center [278, 185] width 363 height 6
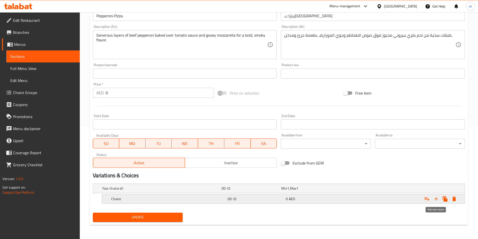
click at [436, 196] on icon "Expand" at bounding box center [436, 199] width 6 height 6
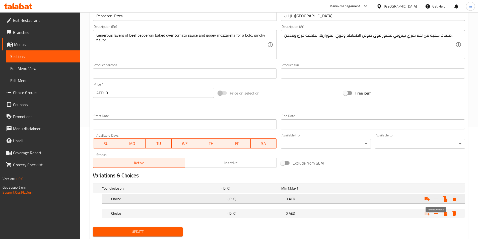
click at [435, 197] on icon "Expand" at bounding box center [436, 199] width 6 height 6
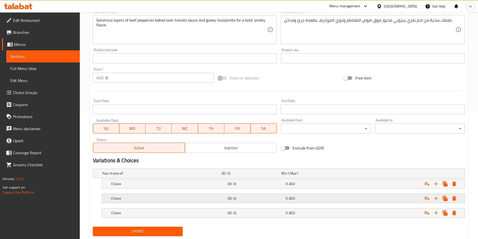
scroll to position [141, 0]
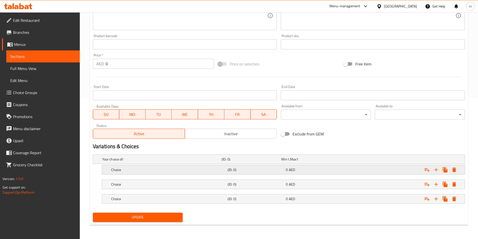
click at [230, 162] on h5 "(ID: 0)" at bounding box center [251, 159] width 58 height 5
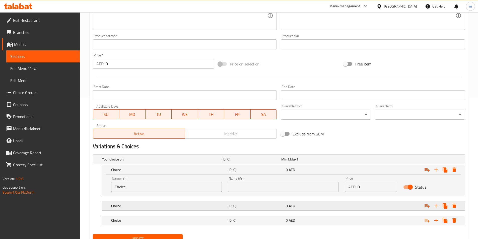
click at [201, 163] on div "Choice" at bounding box center [160, 159] width 119 height 7
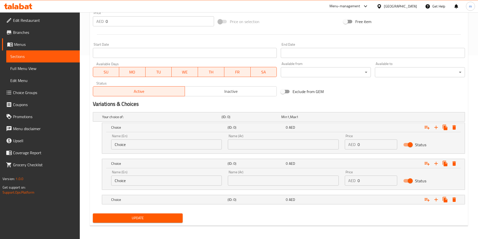
scroll to position [184, 0]
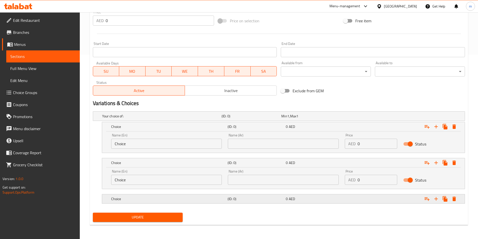
click at [163, 122] on div "Choice (ID: 0) 0 AED" at bounding box center [280, 116] width 359 height 11
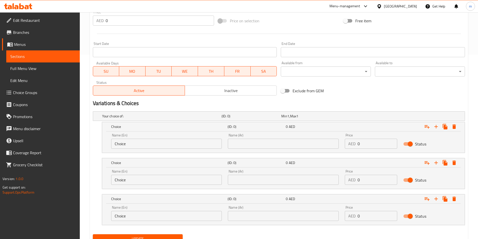
click at [125, 141] on input "Choice" at bounding box center [166, 144] width 111 height 10
paste input "Small"
type input "Small"
click at [153, 177] on input "Choice" at bounding box center [166, 180] width 111 height 10
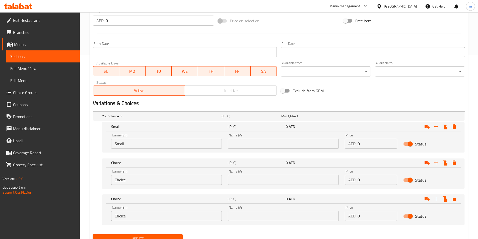
click at [153, 177] on input "Choice" at bounding box center [166, 180] width 111 height 10
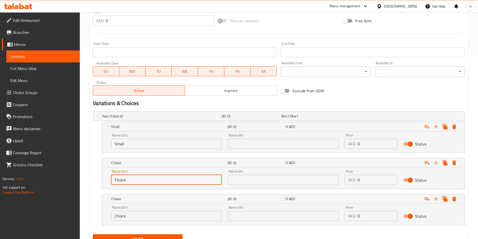
click at [153, 177] on input "Choice" at bounding box center [166, 180] width 111 height 10
paste input "Medium"
drag, startPoint x: 153, startPoint y: 177, endPoint x: 125, endPoint y: 180, distance: 27.7
click at [125, 180] on input "ChoiceMedium" at bounding box center [166, 180] width 111 height 10
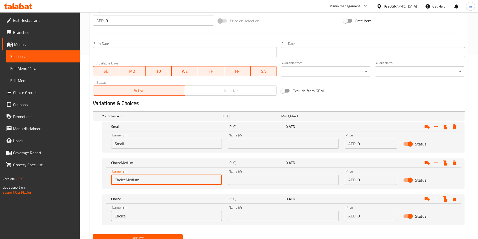
click at [125, 180] on input "ChoiceMedium" at bounding box center [166, 180] width 111 height 10
paste input "text"
type input "Medium"
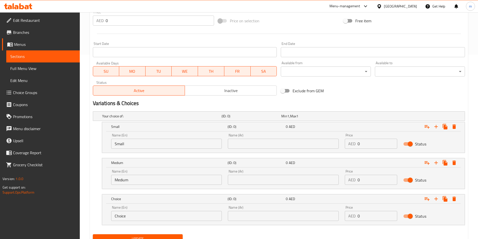
click at [168, 210] on div "Name (En) Choice Name (En)" at bounding box center [166, 213] width 111 height 15
click at [165, 212] on input "Choice" at bounding box center [166, 216] width 111 height 10
click at [164, 212] on input "Choice" at bounding box center [166, 216] width 111 height 10
paste input "Large"
click at [164, 212] on input "ChoiceLarge" at bounding box center [166, 216] width 111 height 10
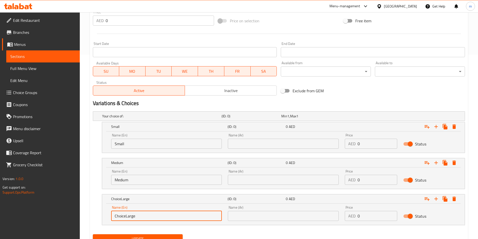
click at [164, 212] on input "ChoiceLarge" at bounding box center [166, 216] width 111 height 10
paste input "text"
type input "Large"
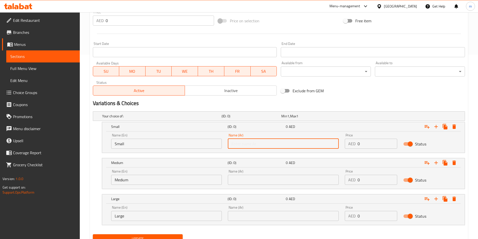
drag, startPoint x: 281, startPoint y: 145, endPoint x: 262, endPoint y: 147, distance: 19.2
click at [281, 145] on input "text" at bounding box center [283, 144] width 111 height 10
paste input "صغير"
type input "صغير"
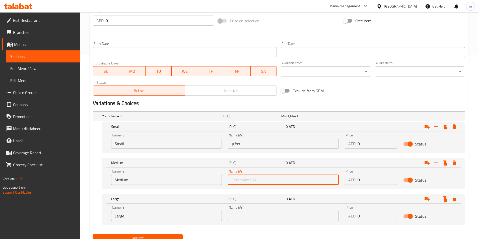
click at [259, 178] on input "text" at bounding box center [283, 180] width 111 height 10
paste input "وسط"
type input "وسط"
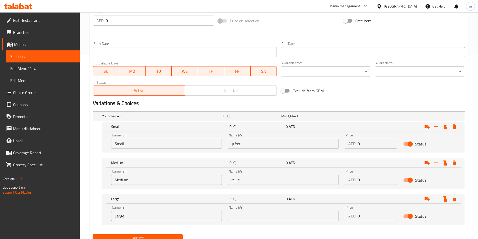
click at [268, 217] on input "text" at bounding box center [283, 216] width 111 height 10
paste input "كبير"
type input "كبير"
click at [376, 146] on input "0" at bounding box center [378, 144] width 40 height 10
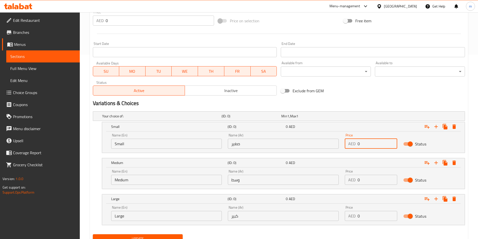
click at [376, 146] on input "0" at bounding box center [378, 144] width 40 height 10
type input "25"
click at [369, 178] on input "0" at bounding box center [378, 180] width 40 height 10
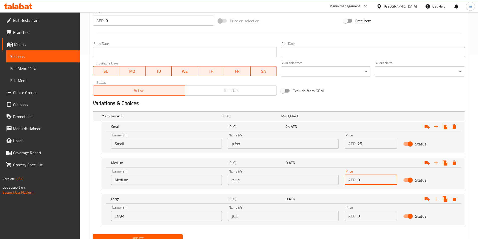
click at [369, 178] on input "0" at bounding box center [378, 180] width 40 height 10
type input "33"
click at [364, 218] on input "0" at bounding box center [378, 216] width 40 height 10
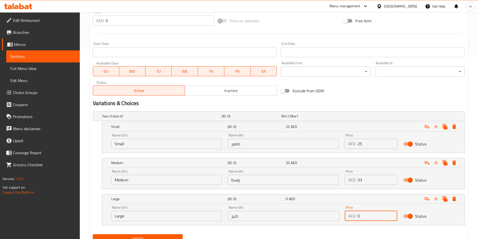
click at [364, 218] on input "0" at bounding box center [378, 216] width 40 height 10
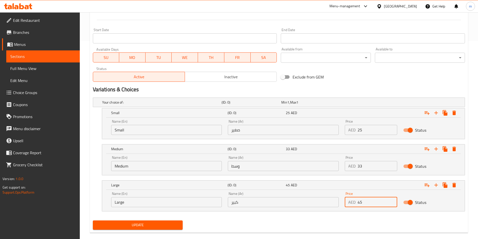
scroll to position [206, 0]
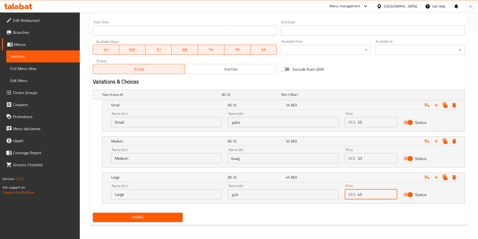
type input "45"
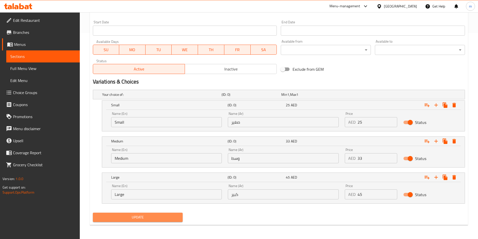
click at [163, 215] on span "Update" at bounding box center [138, 217] width 82 height 6
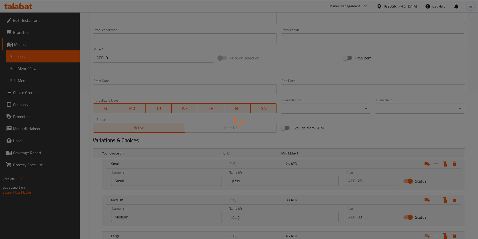
scroll to position [131, 0]
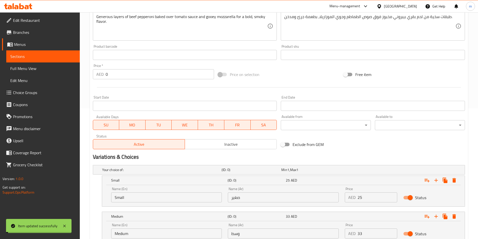
click at [46, 55] on span "Sections" at bounding box center [43, 56] width 66 height 6
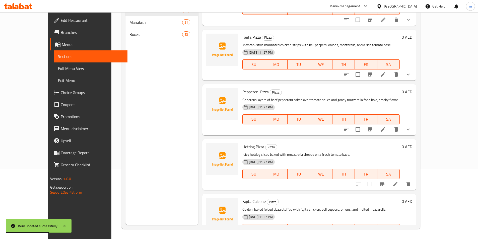
scroll to position [226, 0]
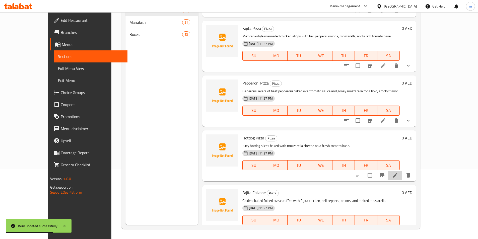
click at [402, 171] on li at bounding box center [395, 175] width 14 height 9
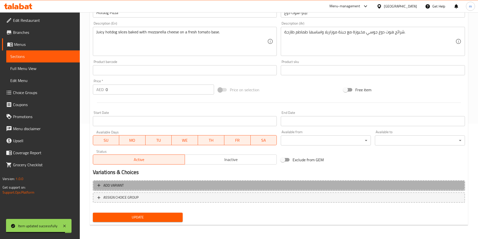
click at [136, 183] on span "Add variant" at bounding box center [278, 185] width 363 height 6
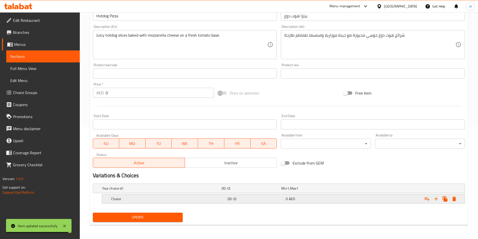
click at [277, 191] on h5 "(ID: 0)" at bounding box center [251, 188] width 58 height 5
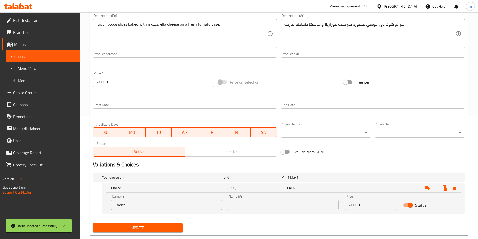
scroll to position [134, 0]
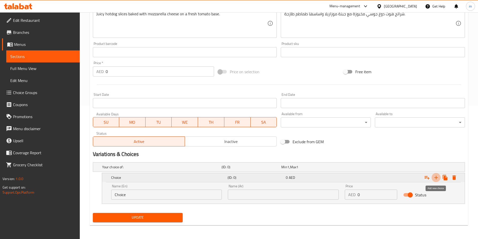
click at [436, 179] on icon "Expand" at bounding box center [436, 178] width 6 height 6
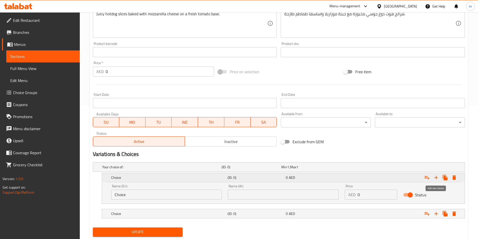
click at [436, 179] on icon "Expand" at bounding box center [436, 178] width 6 height 6
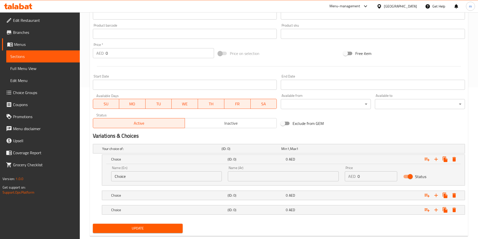
scroll to position [163, 0]
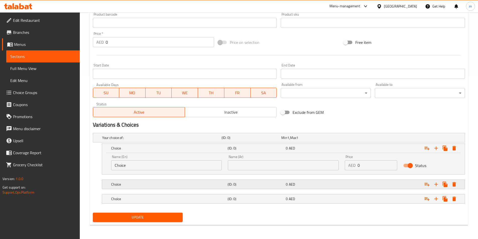
click at [272, 140] on h5 "(ID: 0)" at bounding box center [251, 137] width 58 height 5
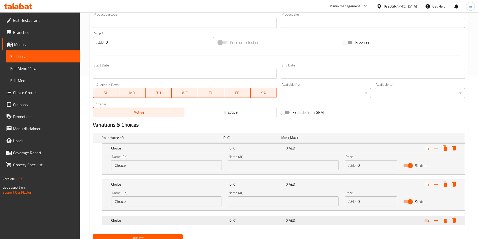
click at [220, 140] on h5 "Choice" at bounding box center [160, 137] width 117 height 5
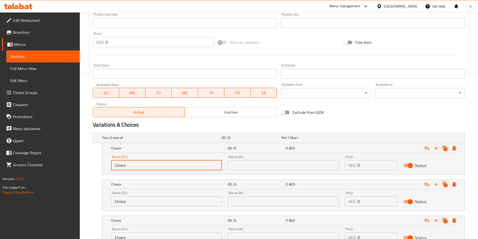
click at [137, 167] on input "Choice" at bounding box center [166, 165] width 111 height 10
click at [136, 167] on input "Choice" at bounding box center [166, 165] width 111 height 10
paste input "Small"
click at [120, 163] on input "ChoiceSmall" at bounding box center [166, 165] width 111 height 10
paste input "text"
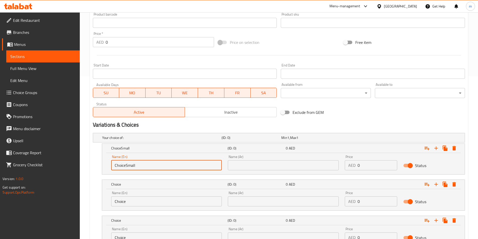
click at [120, 163] on input "ChoiceSmall" at bounding box center [166, 165] width 111 height 10
type input "Small"
click at [131, 200] on input "Choice" at bounding box center [166, 202] width 111 height 10
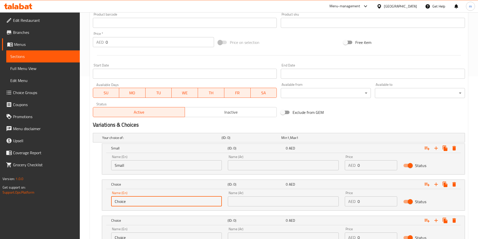
click at [131, 200] on input "Choice" at bounding box center [166, 202] width 111 height 10
paste input "Medium"
type input "Medium"
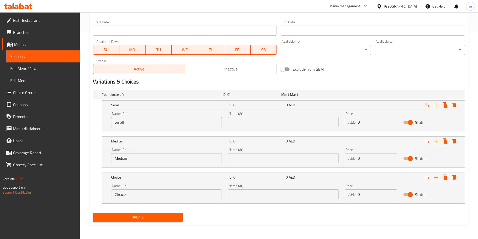
click at [136, 193] on input "Choice" at bounding box center [166, 194] width 111 height 10
paste input "Larg"
type input "Large"
click at [254, 127] on div "Name (Ar) Name (Ar)" at bounding box center [283, 119] width 117 height 21
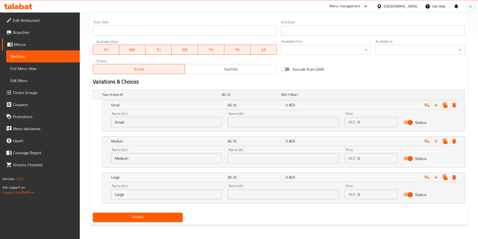
click at [250, 126] on input "text" at bounding box center [283, 122] width 111 height 10
paste input "صغير"
type input "صغير"
click at [242, 162] on input "text" at bounding box center [283, 158] width 111 height 10
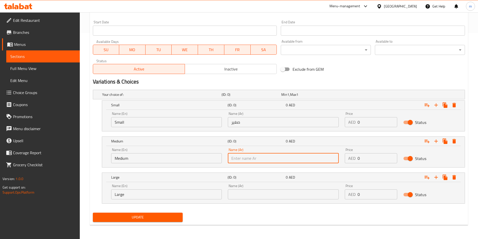
paste input "وسط"
type input "وسط"
click at [236, 193] on input "text" at bounding box center [283, 194] width 111 height 10
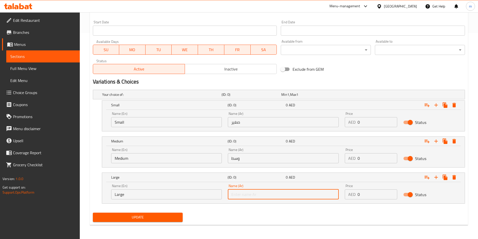
click at [236, 193] on input "text" at bounding box center [283, 194] width 111 height 10
paste input "كبير"
type input "كبير"
click at [368, 121] on input "0" at bounding box center [378, 122] width 40 height 10
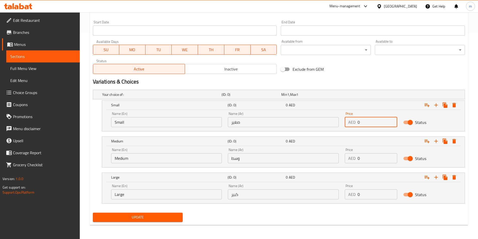
click at [368, 121] on input "0" at bounding box center [378, 122] width 40 height 10
type input "25"
click at [363, 159] on input "0" at bounding box center [378, 158] width 40 height 10
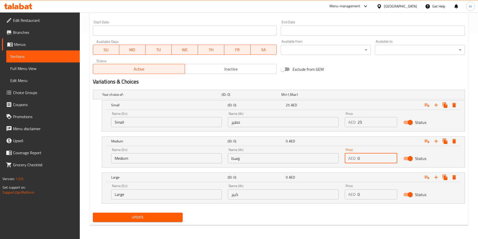
click at [363, 159] on input "0" at bounding box center [378, 158] width 40 height 10
type input "33"
click at [361, 195] on input "0" at bounding box center [378, 194] width 40 height 10
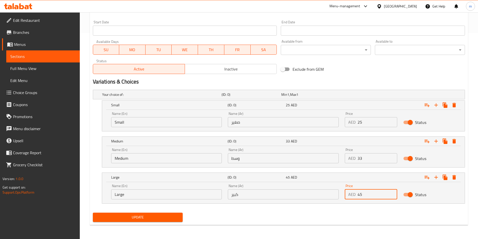
type input "45"
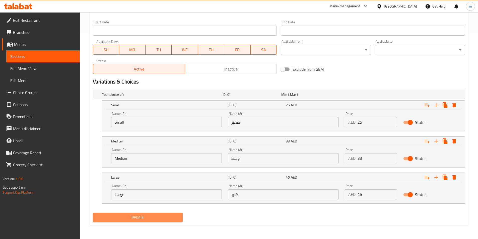
click at [171, 214] on button "Update" at bounding box center [138, 217] width 90 height 9
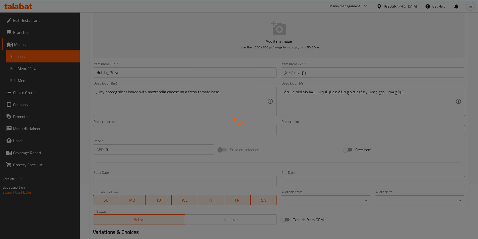
scroll to position [0, 0]
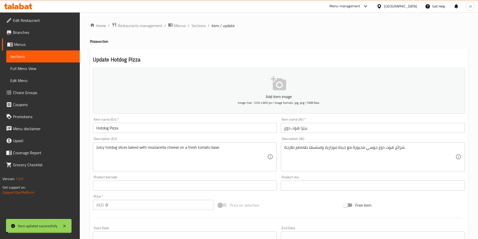
click at [24, 58] on span "Sections" at bounding box center [43, 56] width 66 height 6
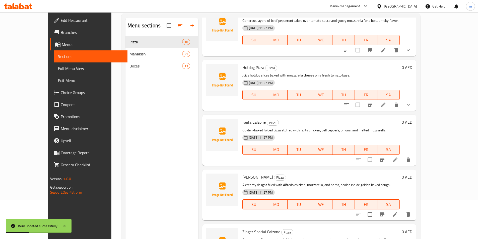
scroll to position [70, 0]
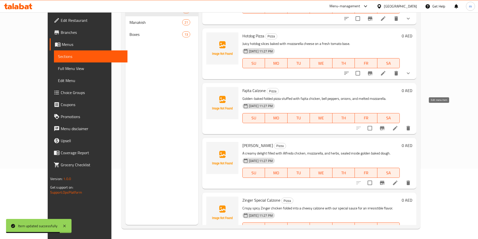
click at [398, 125] on icon at bounding box center [395, 128] width 6 height 6
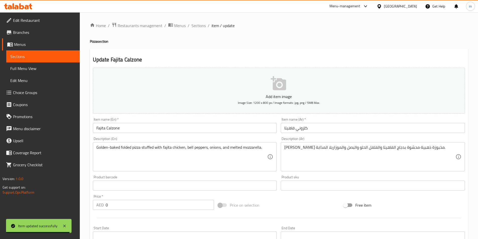
click at [118, 206] on input "0" at bounding box center [160, 205] width 109 height 10
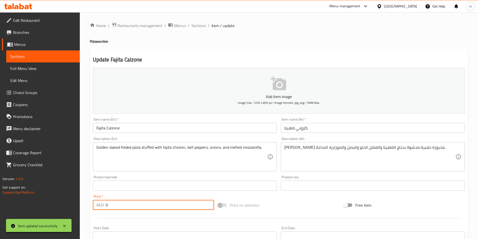
click at [118, 206] on input "0" at bounding box center [160, 205] width 109 height 10
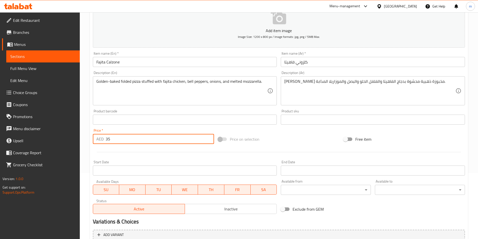
scroll to position [115, 0]
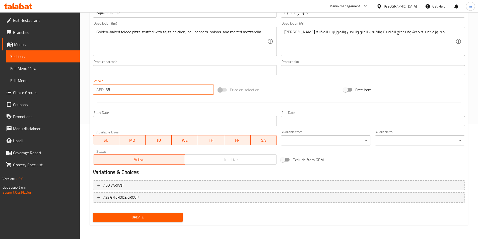
type input "35"
click at [106, 214] on span "Update" at bounding box center [138, 217] width 82 height 6
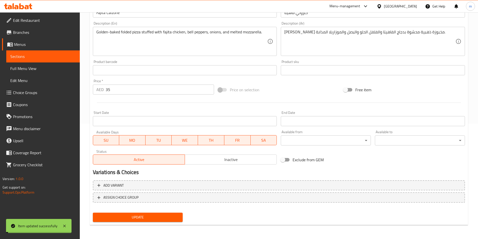
click at [54, 60] on link "Sections" at bounding box center [43, 56] width 74 height 12
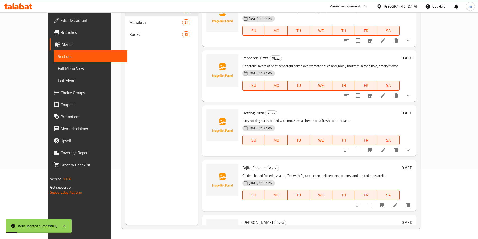
scroll to position [328, 0]
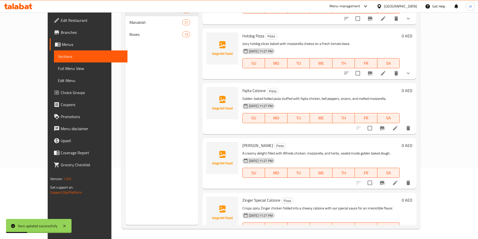
click at [402, 178] on li at bounding box center [395, 182] width 14 height 9
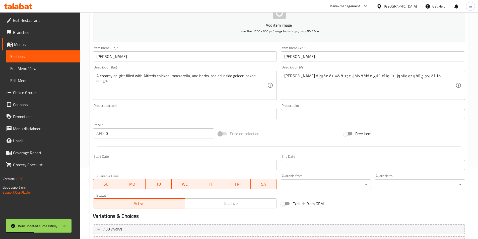
scroll to position [115, 0]
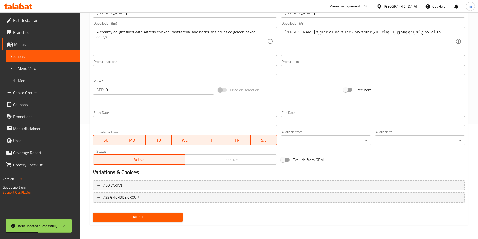
click at [105, 92] on div "AED 0 Price *" at bounding box center [153, 90] width 121 height 10
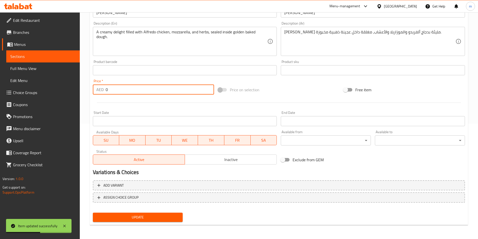
click at [105, 92] on div "AED 0 Price *" at bounding box center [153, 90] width 121 height 10
click at [111, 93] on input "035" at bounding box center [160, 90] width 109 height 10
click at [110, 92] on input "035" at bounding box center [160, 90] width 109 height 10
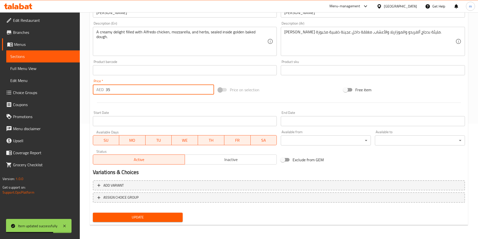
type input "35"
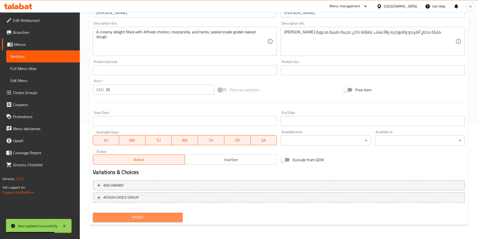
click at [133, 215] on span "Update" at bounding box center [138, 217] width 82 height 6
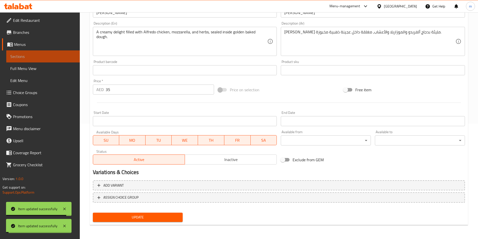
click at [23, 57] on span "Sections" at bounding box center [43, 56] width 66 height 6
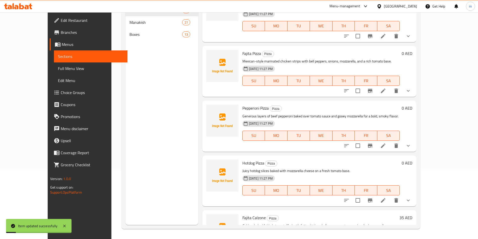
scroll to position [328, 0]
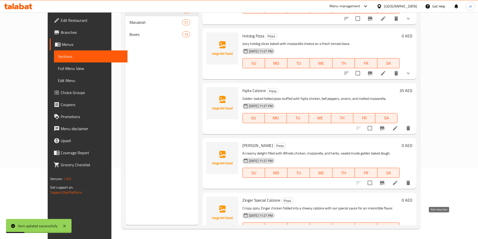
click at [398, 235] on icon at bounding box center [395, 238] width 6 height 6
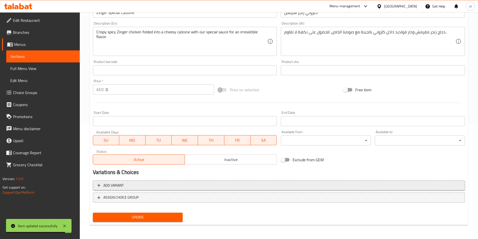
click at [140, 188] on span "Add variant" at bounding box center [278, 185] width 363 height 6
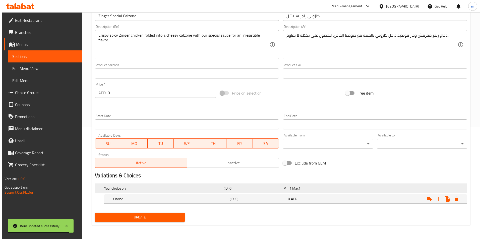
scroll to position [112, 0]
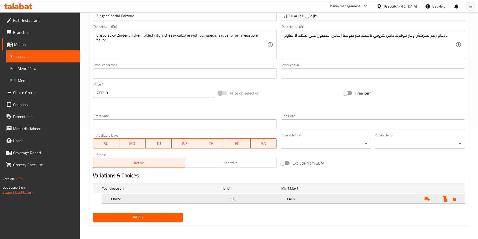
click at [454, 198] on icon "Expand" at bounding box center [454, 199] width 4 height 5
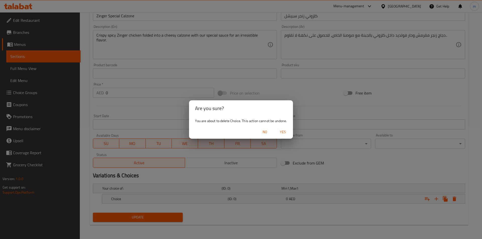
click at [281, 133] on span "Yes" at bounding box center [283, 132] width 12 height 6
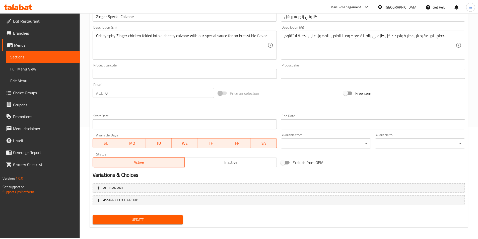
scroll to position [110, 0]
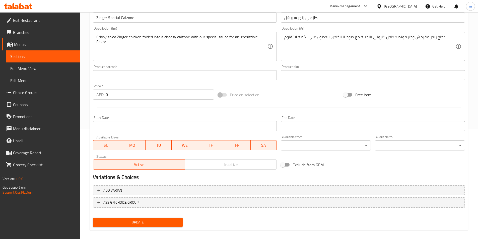
click at [119, 98] on input "0" at bounding box center [160, 95] width 109 height 10
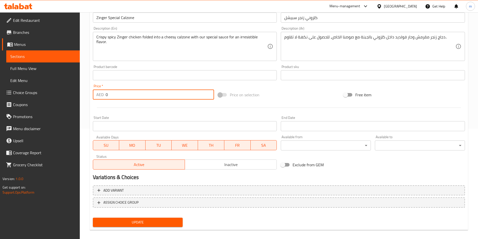
click at [119, 98] on input "0" at bounding box center [160, 95] width 109 height 10
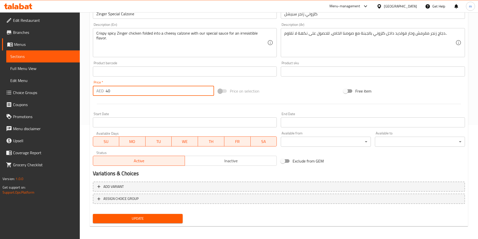
scroll to position [115, 0]
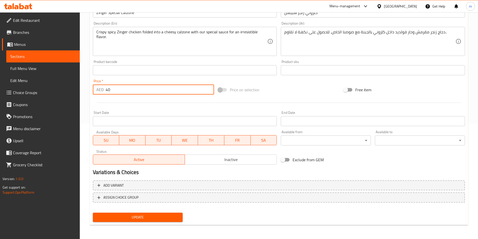
type input "40"
click at [125, 215] on span "Update" at bounding box center [138, 217] width 82 height 6
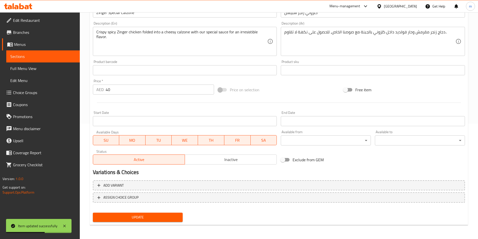
click at [32, 55] on span "Sections" at bounding box center [43, 56] width 66 height 6
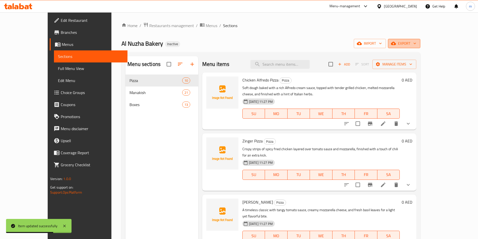
click at [396, 44] on icon "button" at bounding box center [393, 43] width 5 height 3
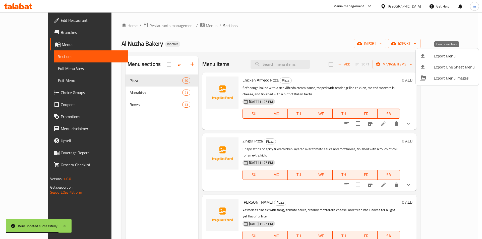
click at [422, 58] on icon at bounding box center [423, 56] width 4 height 4
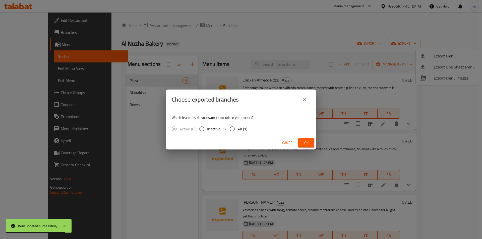
click at [241, 131] on span "All (1)" at bounding box center [242, 129] width 10 height 6
click at [237, 131] on input "All (1)" at bounding box center [232, 129] width 11 height 11
radio input "true"
click at [311, 142] on button "Ok" at bounding box center [306, 142] width 16 height 9
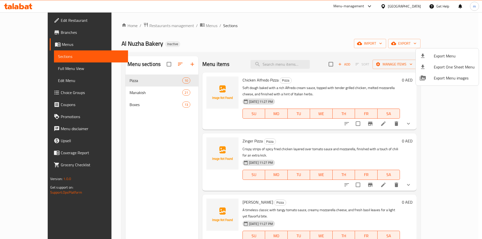
click at [30, 70] on div at bounding box center [241, 119] width 482 height 239
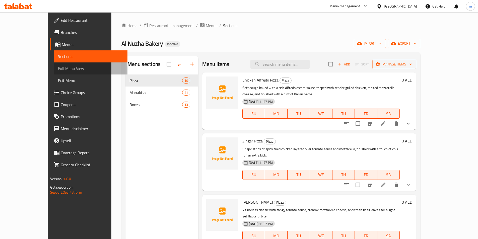
click at [58, 70] on span "Full Menu View" at bounding box center [91, 69] width 66 height 6
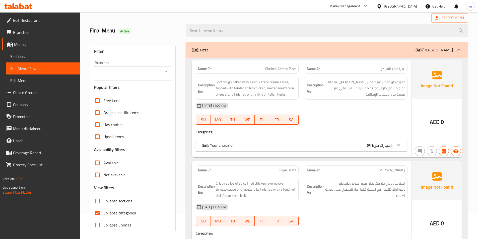
scroll to position [50, 0]
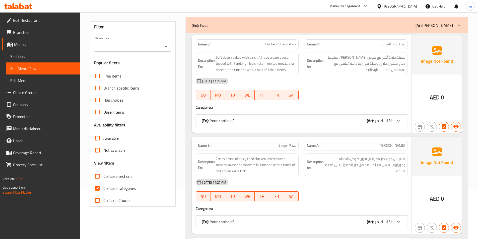
click at [97, 183] on input "Collapse categories" at bounding box center [97, 188] width 12 height 12
checkbox input "false"
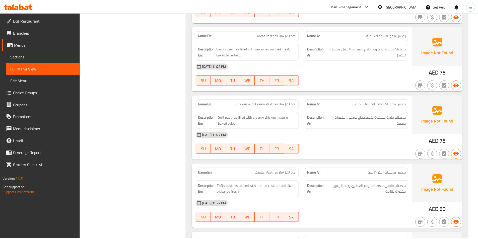
scroll to position [3664, 0]
